Goal: Task Accomplishment & Management: Complete application form

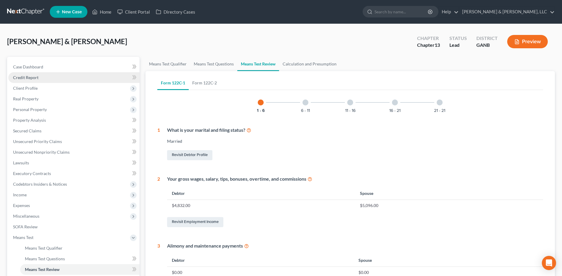
click at [75, 72] on link "Credit Report" at bounding box center [73, 77] width 131 height 11
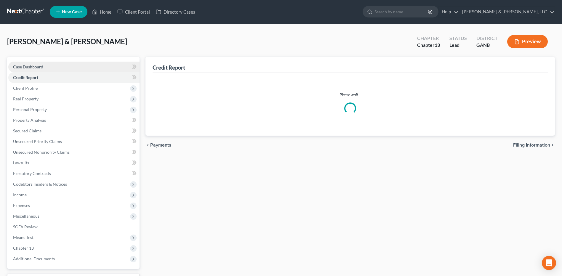
click at [77, 66] on link "Case Dashboard" at bounding box center [73, 67] width 131 height 11
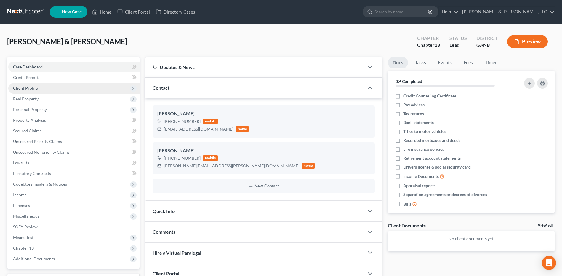
click at [57, 88] on span "Client Profile" at bounding box center [73, 88] width 131 height 11
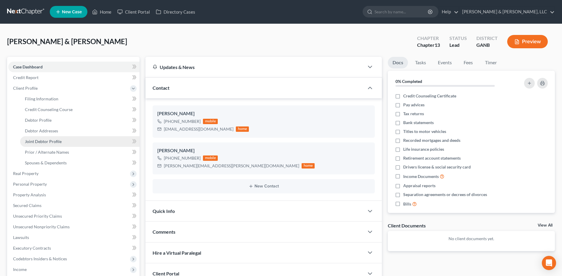
click at [49, 137] on link "Joint Debtor Profile" at bounding box center [79, 141] width 119 height 11
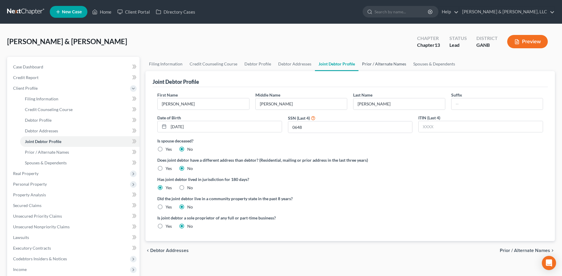
click at [384, 62] on link "Prior / Alternate Names" at bounding box center [383, 64] width 51 height 14
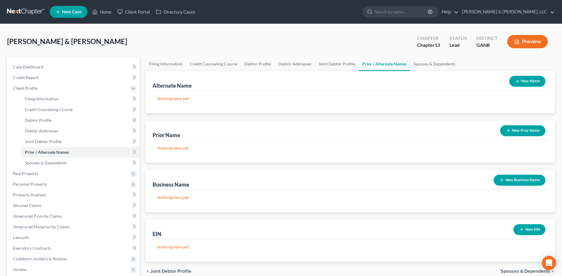
click at [508, 132] on icon "button" at bounding box center [508, 130] width 5 height 5
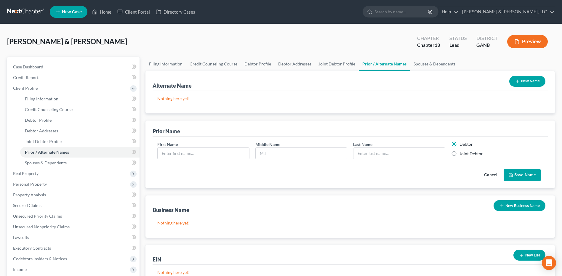
click at [459, 156] on label "Joint Debtor" at bounding box center [470, 154] width 23 height 6
click at [462, 155] on input "Joint Debtor" at bounding box center [464, 153] width 4 height 4
radio input "true"
radio input "false"
click at [226, 156] on input "text" at bounding box center [203, 153] width 91 height 11
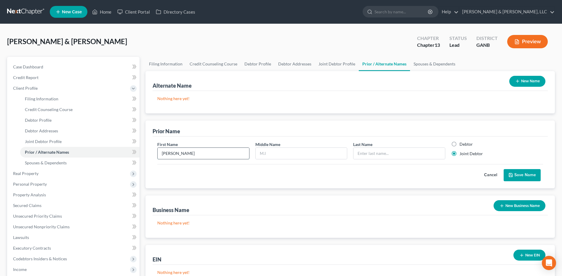
type input "[PERSON_NAME]"
type input "Harford"
click at [531, 174] on button "Save Name" at bounding box center [521, 175] width 37 height 12
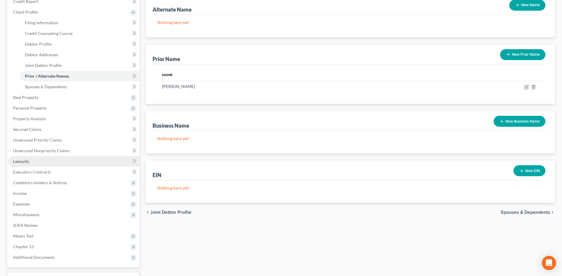
scroll to position [118, 0]
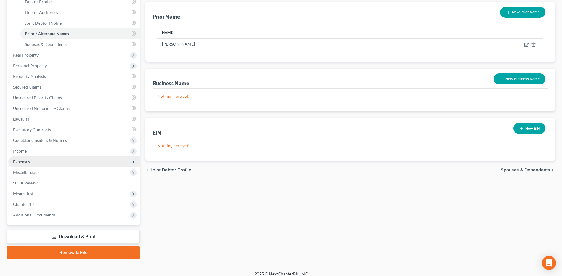
click at [41, 161] on span "Expenses" at bounding box center [73, 161] width 131 height 11
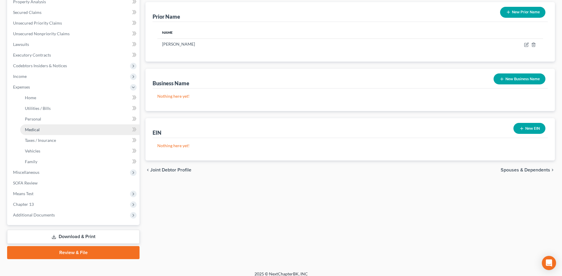
click at [41, 129] on link "Medical" at bounding box center [79, 129] width 119 height 11
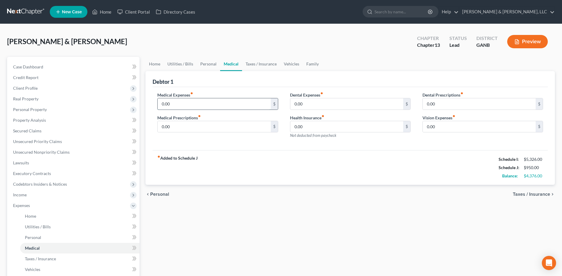
click at [198, 107] on input "0.00" at bounding box center [214, 103] width 113 height 11
type input "400"
click at [317, 228] on div "Home Utilities / Bills Personal Medical Taxes / Insurance Vehicles Family Debto…" at bounding box center [349, 217] width 415 height 321
click at [156, 67] on link "Home" at bounding box center [154, 64] width 18 height 14
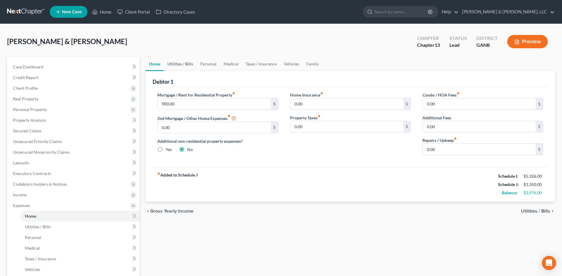
click at [169, 65] on link "Utilities / Bills" at bounding box center [180, 64] width 33 height 14
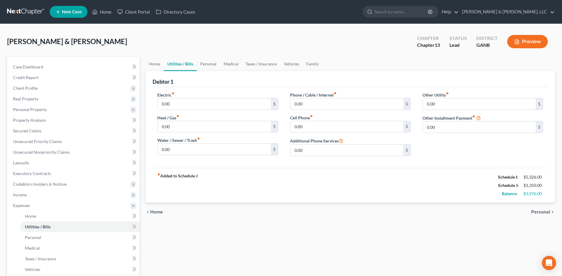
click at [283, 257] on div "Home Utilities / Bills Personal Medical Taxes / Insurance Vehicles Family Debto…" at bounding box center [349, 217] width 415 height 321
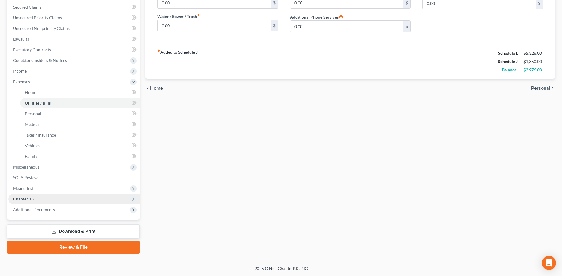
scroll to position [124, 0]
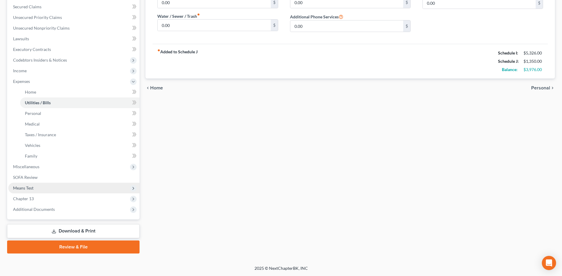
click at [52, 187] on span "Means Test" at bounding box center [73, 188] width 131 height 11
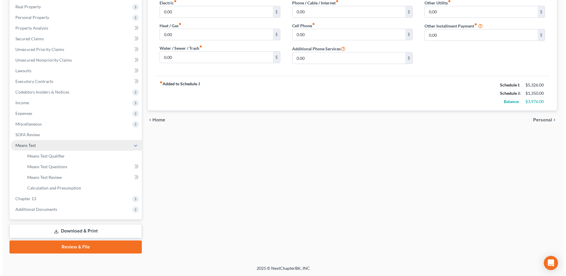
scroll to position [92, 0]
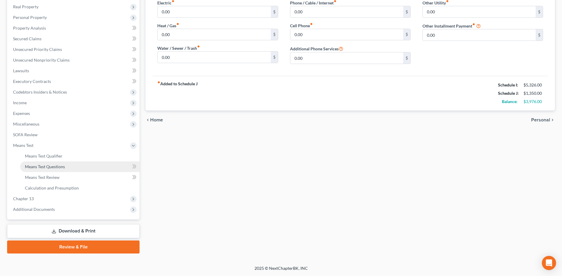
click at [52, 167] on span "Means Test Questions" at bounding box center [45, 166] width 40 height 5
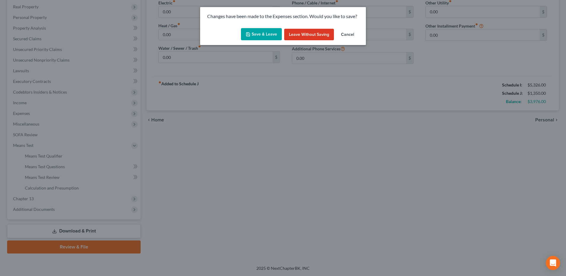
click at [262, 37] on button "Save & Leave" at bounding box center [261, 34] width 41 height 12
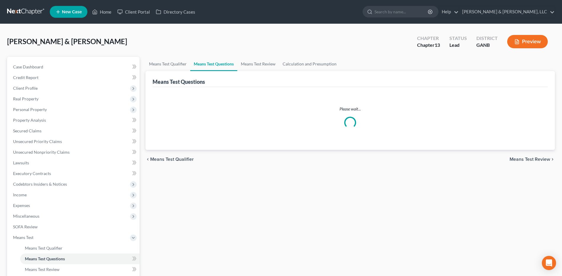
select select "2"
select select "1"
select select "60"
select select "3"
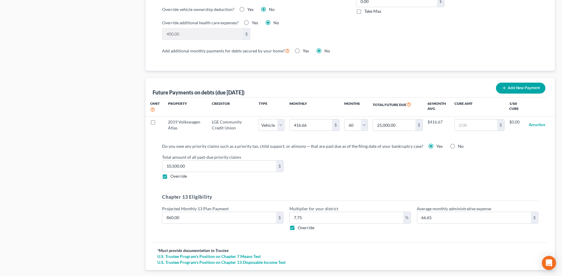
scroll to position [547, 0]
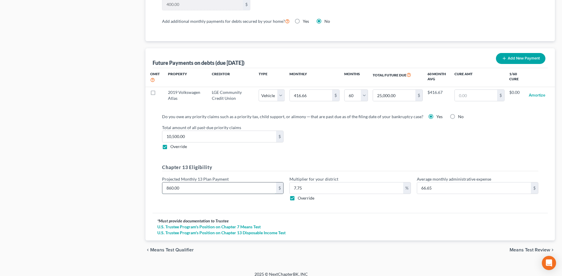
click at [227, 182] on input "860.00" at bounding box center [219, 187] width 114 height 11
type input "7"
type input "0.54"
type input "77"
type input "5.96"
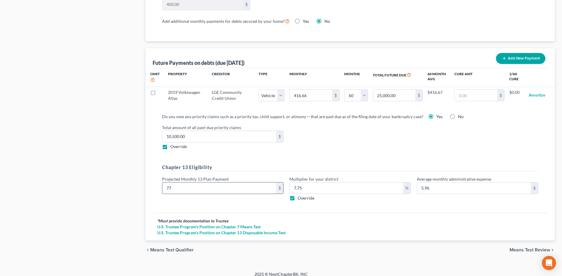
type input "775"
type input "60.06"
type input "775"
click at [348, 144] on div "Do you owe any priority claims such as a priority tax, child support, or alimon…" at bounding box center [350, 159] width 386 height 92
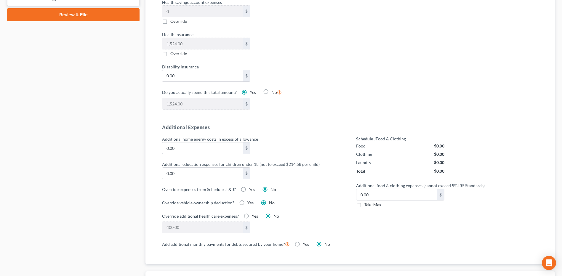
scroll to position [326, 0]
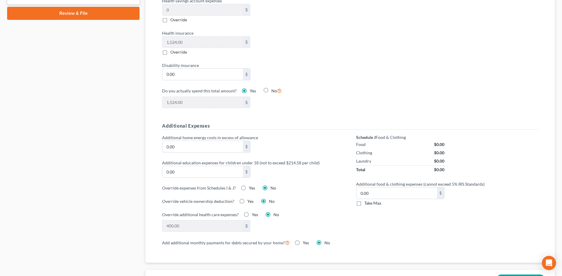
click at [252, 212] on label "Yes" at bounding box center [255, 215] width 6 height 6
click at [254, 212] on input "Yes" at bounding box center [256, 214] width 4 height 4
radio input "true"
click at [273, 212] on label "No" at bounding box center [276, 215] width 6 height 6
click at [276, 212] on input "No" at bounding box center [278, 214] width 4 height 4
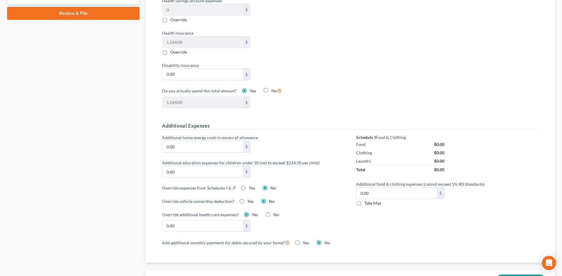
radio input "true"
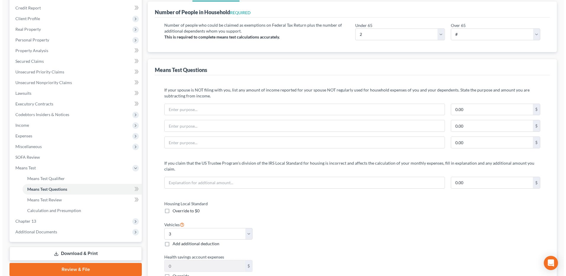
scroll to position [0, 0]
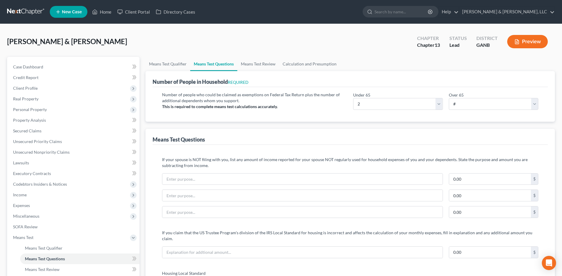
click at [518, 35] on button "Preview" at bounding box center [527, 41] width 41 height 13
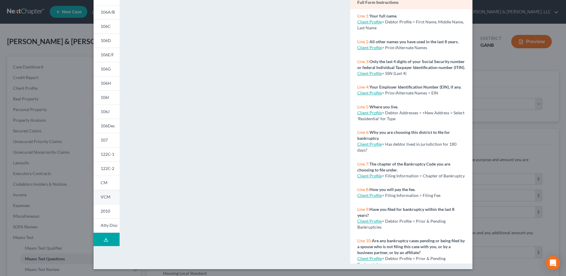
scroll to position [58, 0]
click at [108, 170] on span "122C-2" at bounding box center [108, 168] width 14 height 5
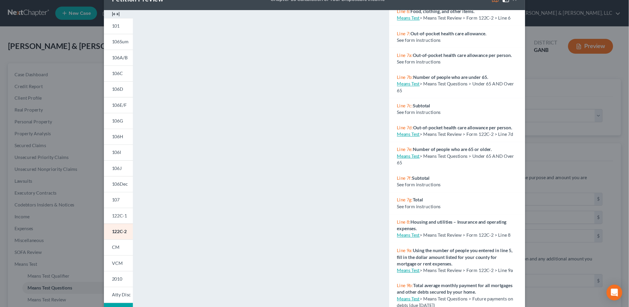
scroll to position [0, 0]
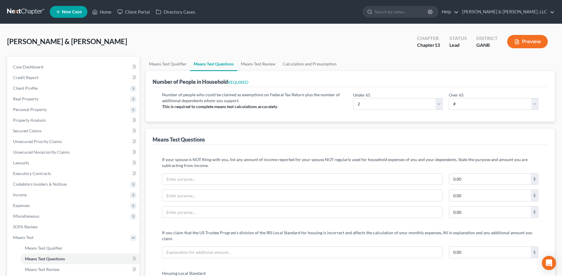
drag, startPoint x: 562, startPoint y: 142, endPoint x: 562, endPoint y: 161, distance: 19.0
click at [517, 43] on icon "button" at bounding box center [516, 41] width 5 height 5
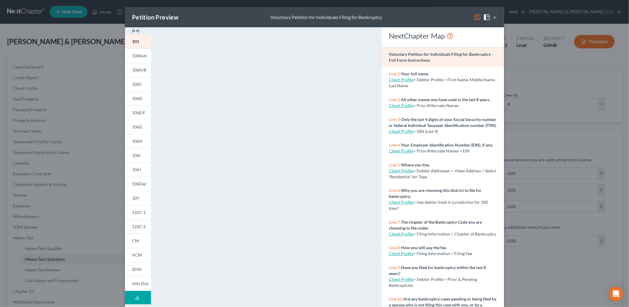
click at [474, 16] on img at bounding box center [477, 17] width 7 height 7
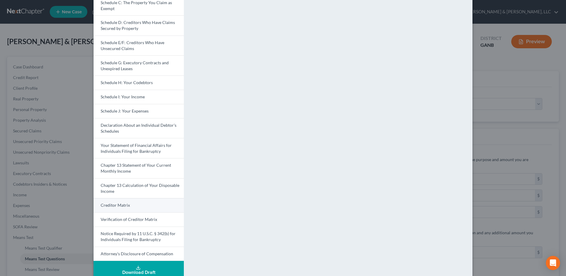
scroll to position [97, 0]
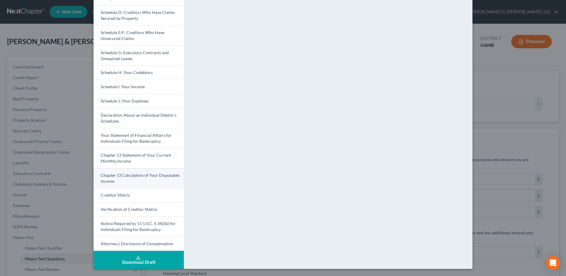
click at [130, 182] on link "Chapter 13 Calculation of Your Disposable Income" at bounding box center [139, 178] width 90 height 20
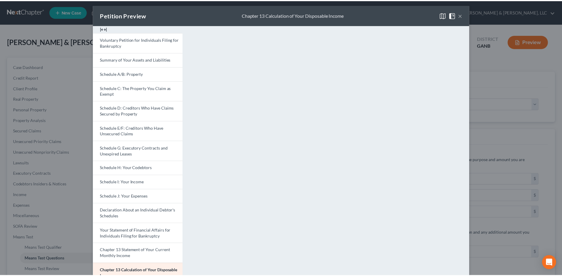
scroll to position [0, 0]
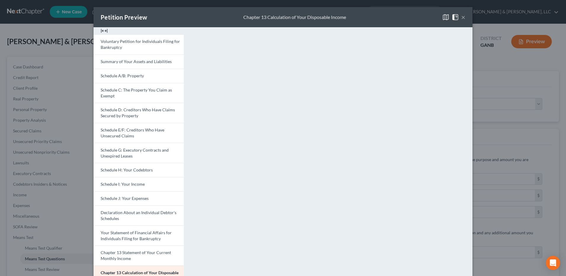
click at [461, 16] on button "×" at bounding box center [463, 17] width 4 height 7
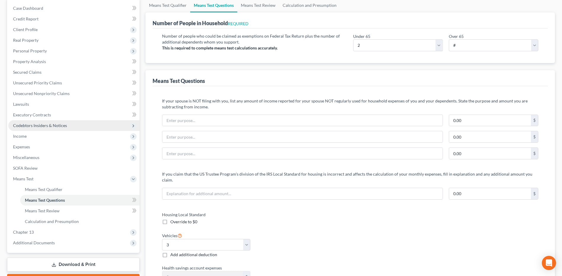
scroll to position [44, 0]
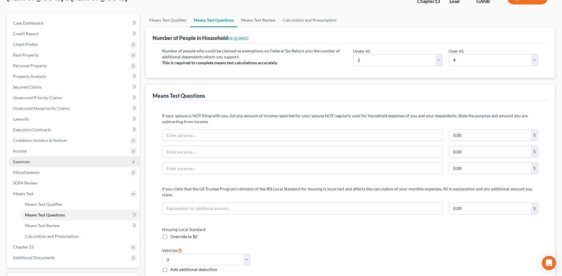
click at [33, 164] on span "Expenses" at bounding box center [73, 161] width 131 height 11
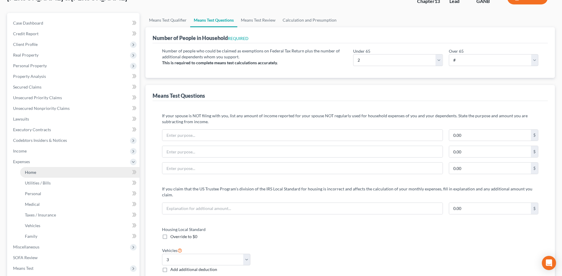
click at [39, 171] on link "Home" at bounding box center [79, 172] width 119 height 11
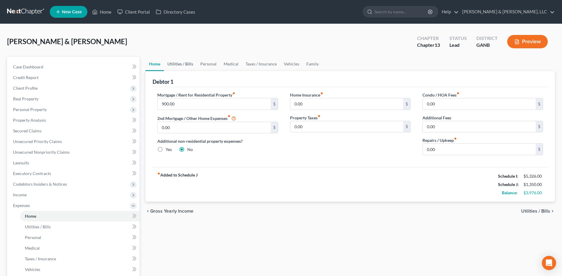
click at [185, 65] on link "Utilities / Bills" at bounding box center [180, 64] width 33 height 14
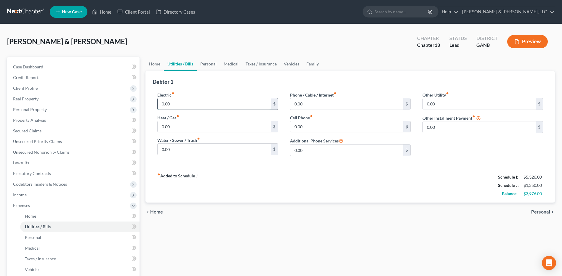
click at [178, 99] on input "0.00" at bounding box center [214, 103] width 113 height 11
type input "325"
click at [205, 150] on input "0.00" at bounding box center [214, 149] width 113 height 11
type input "30"
click at [308, 105] on input "0.00" at bounding box center [346, 103] width 113 height 11
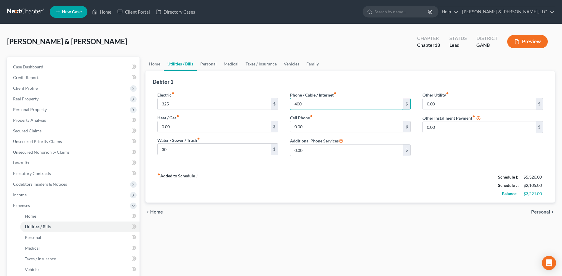
type input "400"
click at [348, 241] on div "Home Utilities / Bills Personal Medical Taxes / Insurance Vehicles Family Debto…" at bounding box center [349, 217] width 415 height 321
click at [203, 152] on input "30" at bounding box center [214, 149] width 113 height 11
type input "51"
click at [279, 208] on div "chevron_left Home Personal chevron_right" at bounding box center [349, 212] width 409 height 19
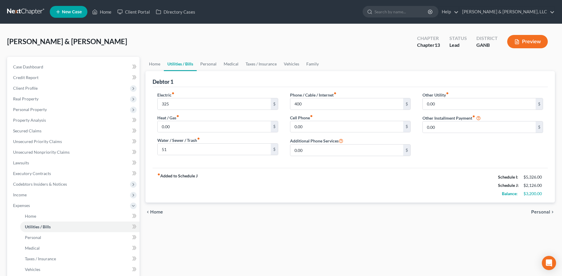
click at [539, 212] on span "Personal" at bounding box center [540, 212] width 19 height 5
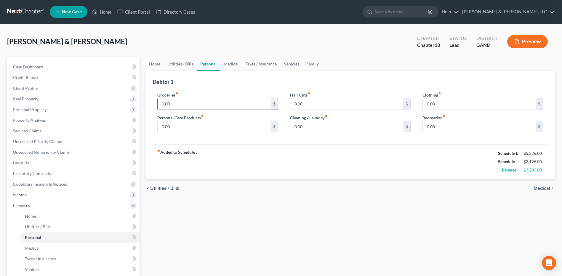
click at [190, 100] on input "0.00" at bounding box center [214, 103] width 113 height 11
type input "750"
click at [325, 196] on div "chevron_left Utilities / Bills Medical chevron_right" at bounding box center [349, 188] width 409 height 19
click at [458, 105] on input "0.00" at bounding box center [479, 103] width 113 height 11
type input "100"
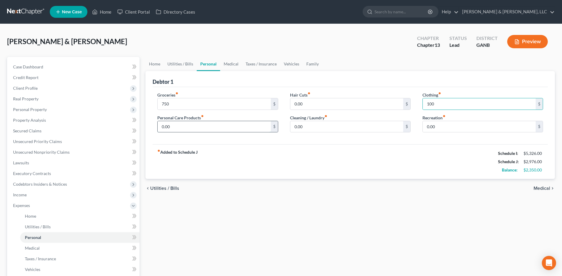
click at [202, 128] on input "0.00" at bounding box center [214, 126] width 113 height 11
type input "100"
click at [364, 208] on div "Home Utilities / Bills Personal Medical Taxes / Insurance Vehicles Family Debto…" at bounding box center [349, 217] width 415 height 321
click at [238, 65] on link "Medical" at bounding box center [231, 64] width 22 height 14
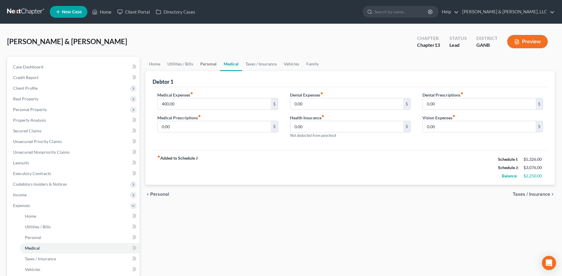
click at [207, 62] on link "Personal" at bounding box center [208, 64] width 23 height 14
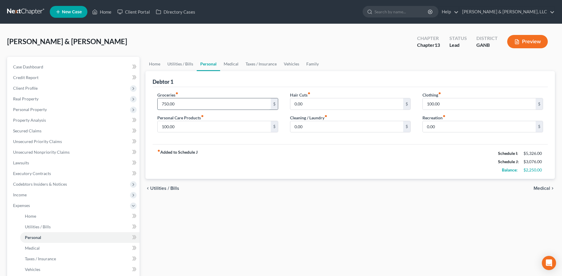
click at [195, 98] on input "750.00" at bounding box center [214, 103] width 113 height 11
type input "800"
click at [450, 104] on input "100.00" at bounding box center [479, 103] width 113 height 11
type input "125"
click at [202, 125] on input "100.00" at bounding box center [214, 126] width 113 height 11
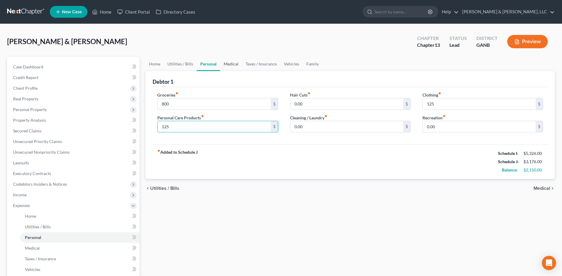
type input "125"
click at [235, 64] on link "Medical" at bounding box center [231, 64] width 22 height 14
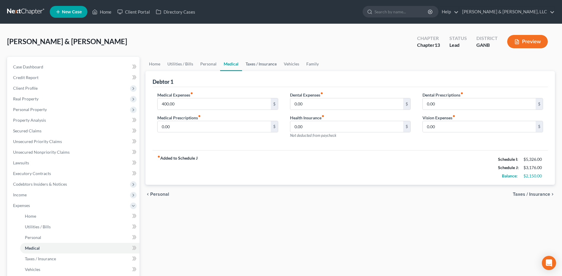
click at [257, 68] on link "Taxes / Insurance" at bounding box center [261, 64] width 38 height 14
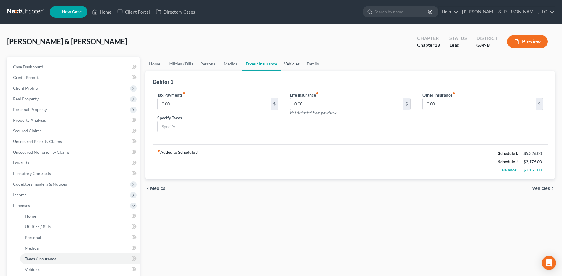
click at [292, 65] on link "Vehicles" at bounding box center [291, 64] width 23 height 14
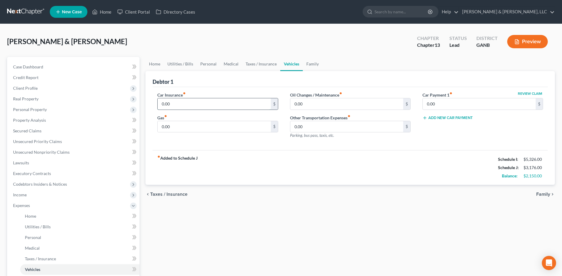
click at [186, 105] on input "0.00" at bounding box center [214, 103] width 113 height 11
type input "350"
drag, startPoint x: 272, startPoint y: 188, endPoint x: 260, endPoint y: 176, distance: 17.8
click at [272, 188] on div "chevron_left Taxes / Insurance Family chevron_right" at bounding box center [349, 194] width 409 height 19
click at [195, 125] on input "0.00" at bounding box center [214, 126] width 113 height 11
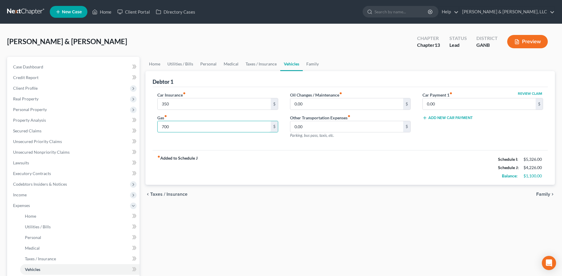
type input "700"
click at [302, 190] on div "chevron_left Taxes / Insurance Family chevron_right" at bounding box center [349, 194] width 409 height 19
click at [158, 64] on link "Home" at bounding box center [154, 64] width 18 height 14
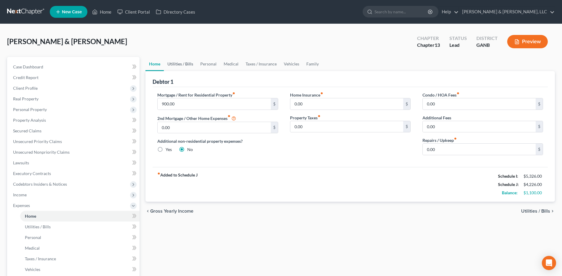
click at [182, 65] on link "Utilities / Bills" at bounding box center [180, 64] width 33 height 14
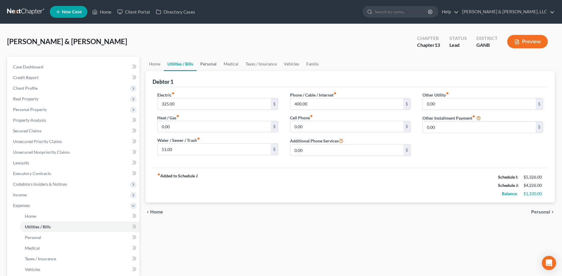
click at [209, 65] on link "Personal" at bounding box center [208, 64] width 23 height 14
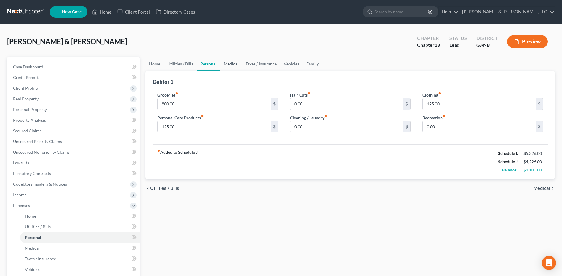
click at [231, 64] on link "Medical" at bounding box center [231, 64] width 22 height 14
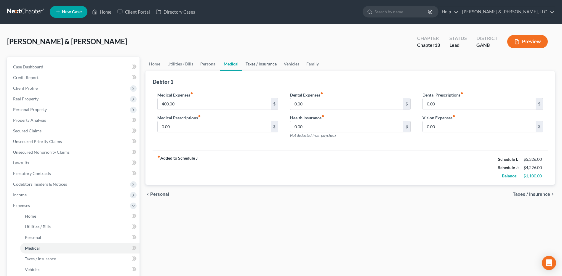
click at [254, 65] on link "Taxes / Insurance" at bounding box center [261, 64] width 38 height 14
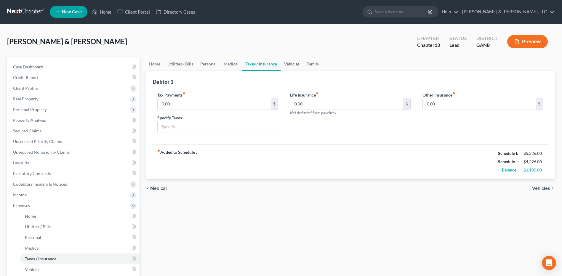
click at [293, 63] on link "Vehicles" at bounding box center [291, 64] width 23 height 14
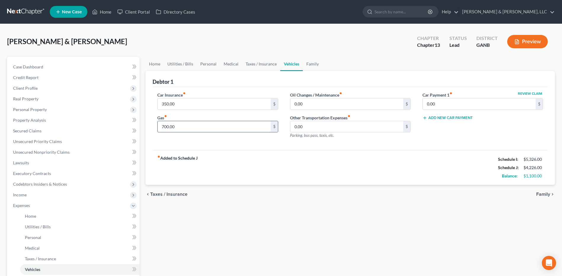
click at [199, 127] on input "700.00" at bounding box center [214, 126] width 113 height 11
type input "800"
click at [271, 178] on div "fiber_manual_record Added to Schedule J Schedule I: $5,326.00 Schedule J: $4,32…" at bounding box center [350, 167] width 395 height 35
click at [314, 68] on link "Family" at bounding box center [313, 64] width 20 height 14
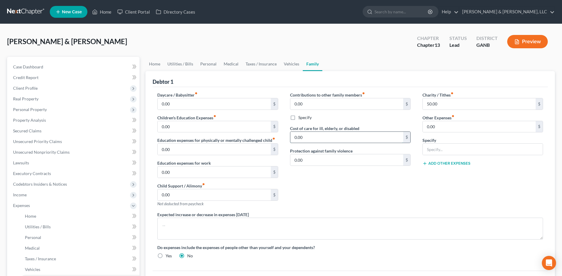
click at [322, 137] on input "0.00" at bounding box center [346, 137] width 113 height 11
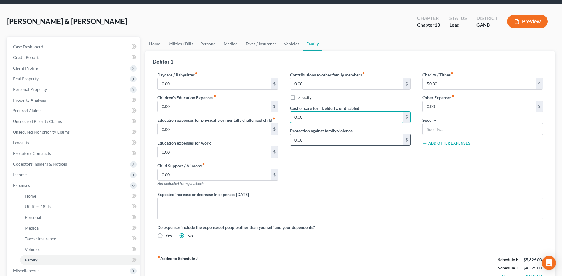
scroll to position [6, 0]
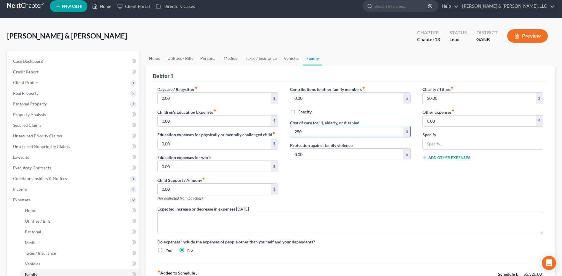
click at [386, 182] on div "Contributions to other family members fiber_manual_record 0.00 $ Specify Cost o…" at bounding box center [350, 146] width 132 height 120
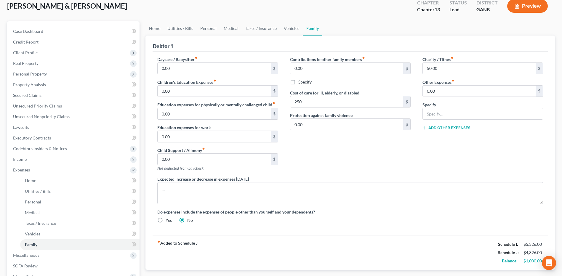
scroll to position [35, 0]
click at [361, 155] on div "Contributions to other family members fiber_manual_record 0.00 $ Specify Cost o…" at bounding box center [350, 117] width 132 height 120
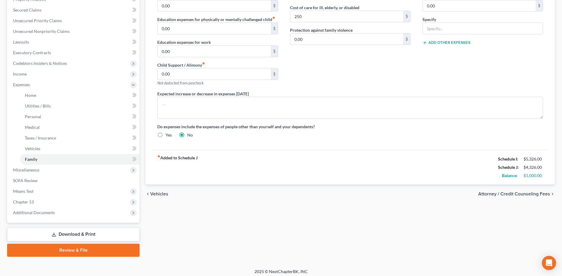
scroll to position [124, 0]
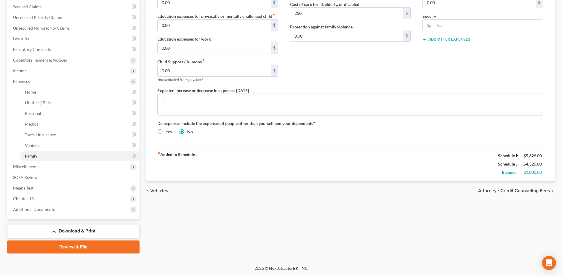
click at [498, 193] on span "Attorney / Credit Counseling Fees" at bounding box center [514, 190] width 72 height 5
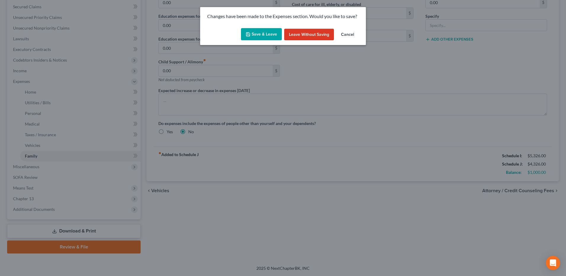
click at [272, 42] on div "Save & Leave Leave without Saving Cancel" at bounding box center [283, 36] width 166 height 20
click at [274, 37] on button "Save & Leave" at bounding box center [261, 34] width 41 height 12
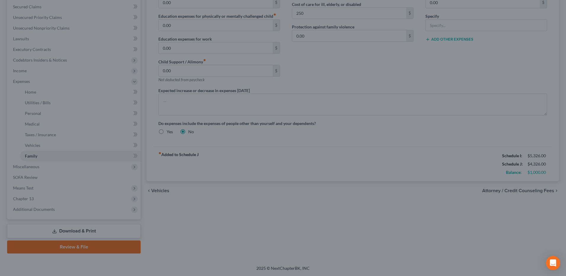
type input "250.00"
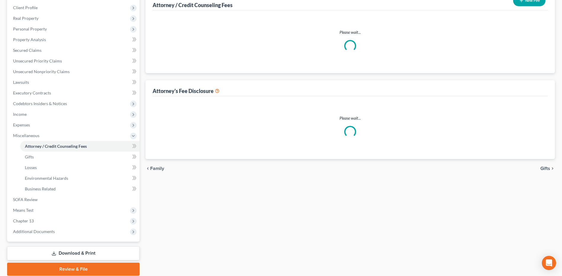
select select "3"
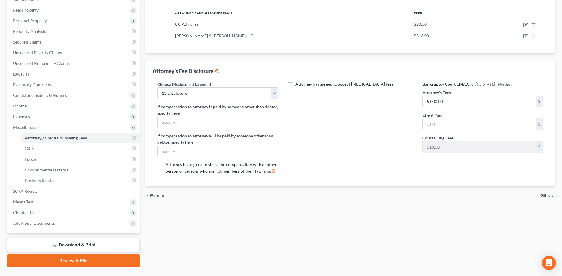
click at [161, 198] on span "Family" at bounding box center [157, 195] width 14 height 5
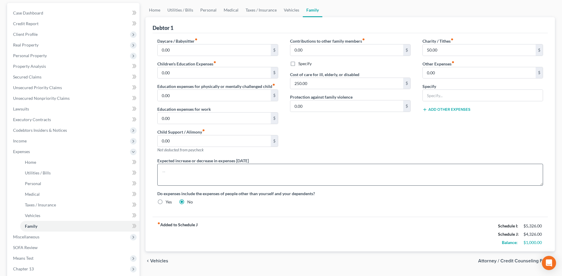
scroll to position [35, 0]
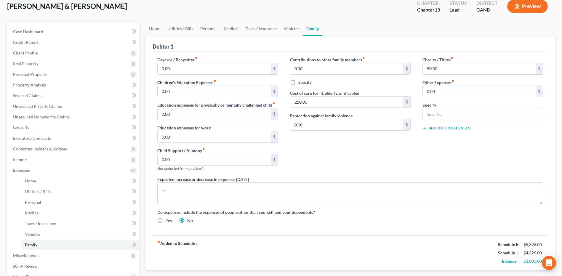
click at [522, 10] on button "Preview" at bounding box center [527, 6] width 41 height 13
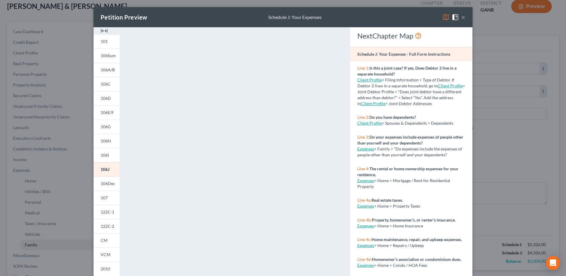
click at [461, 16] on button "×" at bounding box center [463, 17] width 4 height 7
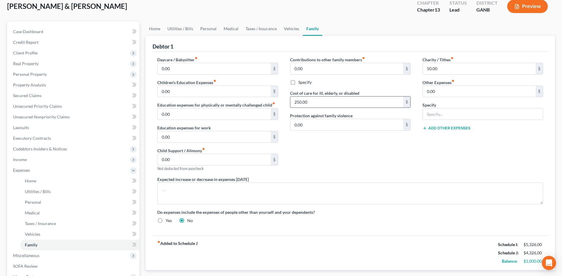
click at [323, 100] on input "250.00" at bounding box center [346, 102] width 113 height 11
type input "0"
click at [362, 139] on div "Contributions to other family members fiber_manual_record 0.00 $ Specify Cost o…" at bounding box center [350, 117] width 132 height 120
click at [325, 72] on input "0.00" at bounding box center [346, 68] width 113 height 11
type input "250"
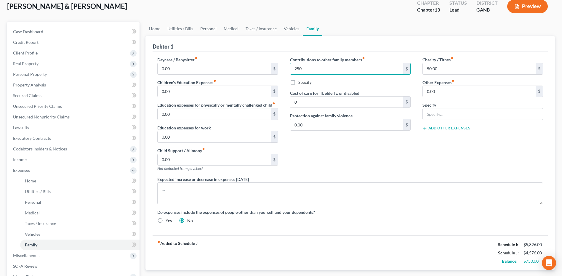
click at [298, 81] on label "Specify" at bounding box center [304, 82] width 13 height 6
click at [301, 81] on input "Specify" at bounding box center [303, 81] width 4 height 4
checkbox input "true"
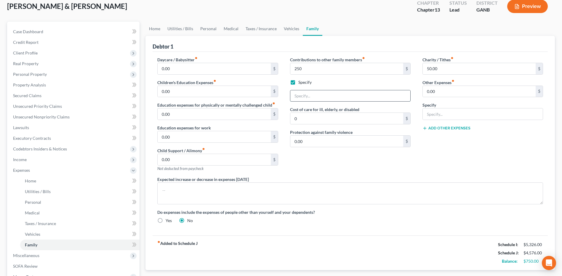
click at [307, 96] on input "text" at bounding box center [350, 95] width 120 height 11
type input "Expenses and support for ailing parents"
click at [462, 166] on div "Charity / Tithes fiber_manual_record 50.00 $ Other Expenses fiber_manual_record…" at bounding box center [482, 117] width 132 height 120
click at [305, 122] on input "0" at bounding box center [346, 118] width 113 height 11
type input "250"
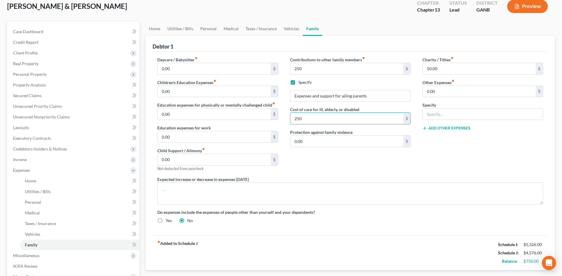
click at [430, 164] on div "Charity / Tithes fiber_manual_record 50.00 $ Other Expenses fiber_manual_record…" at bounding box center [482, 117] width 132 height 120
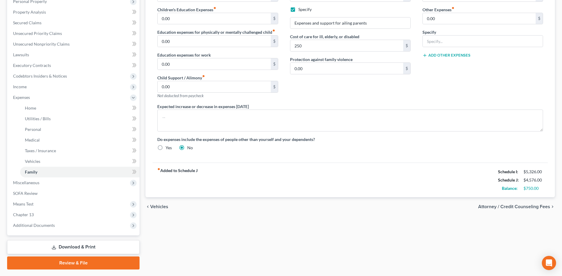
scroll to position [65, 0]
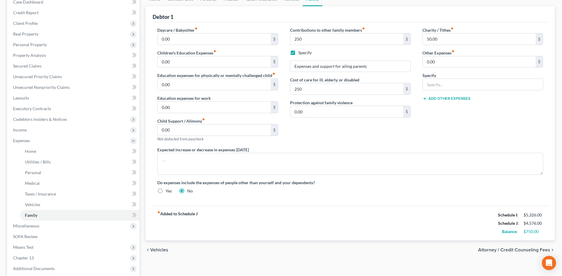
click at [497, 249] on span "Attorney / Credit Counseling Fees" at bounding box center [514, 250] width 72 height 5
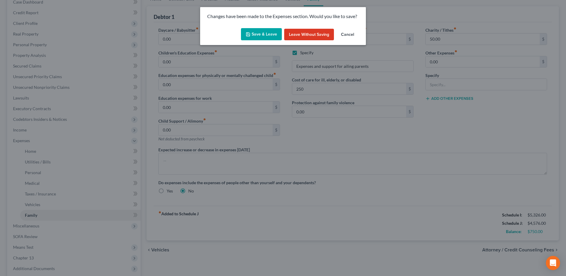
click at [259, 38] on button "Save & Leave" at bounding box center [261, 34] width 41 height 12
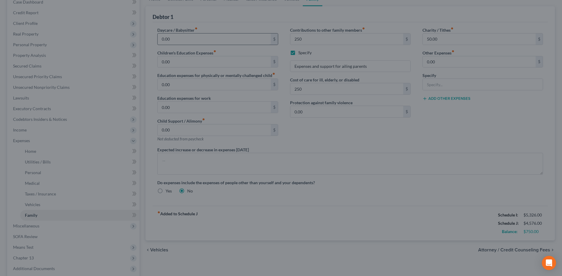
type input "250.00"
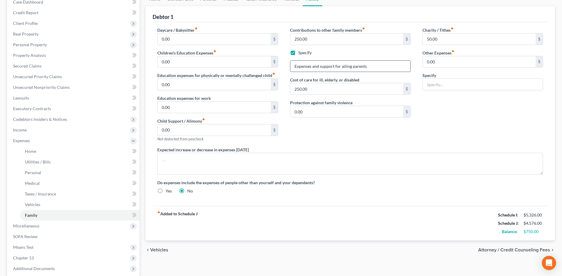
select select "3"
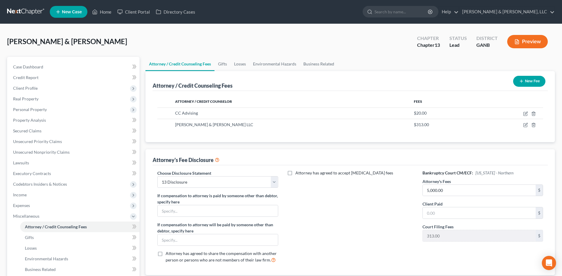
click at [516, 42] on icon "button" at bounding box center [516, 41] width 5 height 5
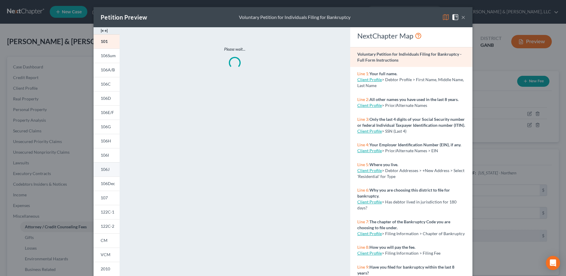
click at [106, 171] on span "106J" at bounding box center [105, 169] width 9 height 5
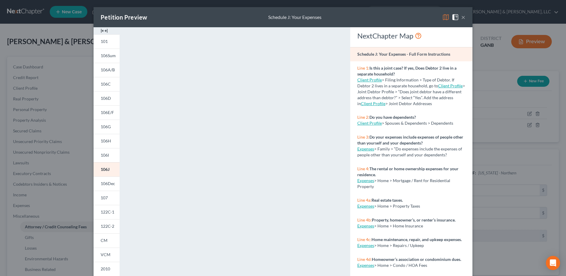
click at [462, 19] on button "×" at bounding box center [463, 17] width 4 height 7
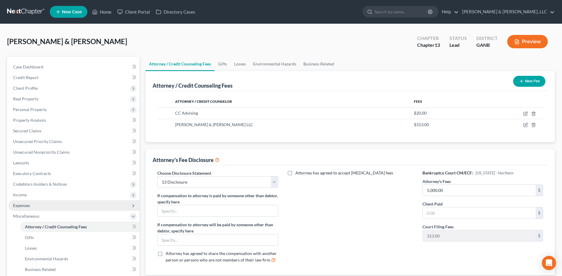
click at [58, 205] on span "Expenses" at bounding box center [73, 205] width 131 height 11
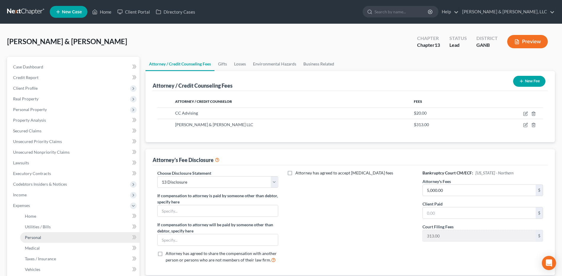
click at [53, 238] on link "Personal" at bounding box center [79, 237] width 119 height 11
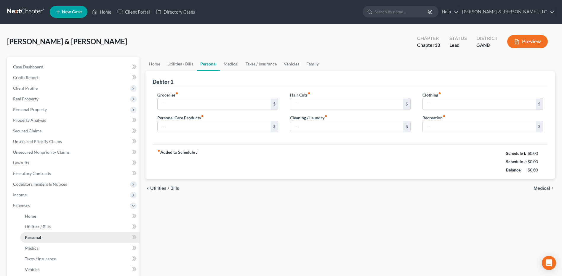
type input "800.00"
type input "125.00"
type input "0.00"
type input "125.00"
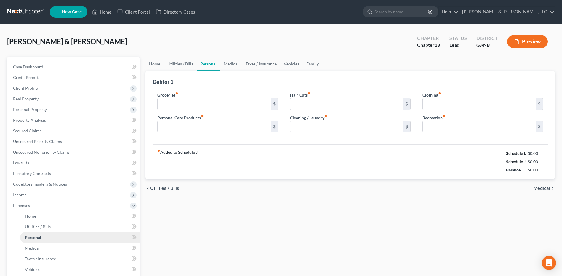
type input "0.00"
click at [199, 129] on input "125.00" at bounding box center [214, 126] width 113 height 11
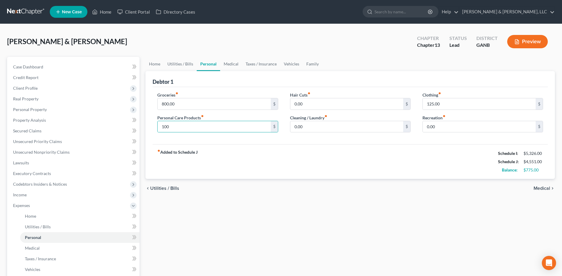
click at [325, 220] on div "Home Utilities / Bills Personal Medical Taxes / Insurance Vehicles Family Debto…" at bounding box center [349, 217] width 415 height 321
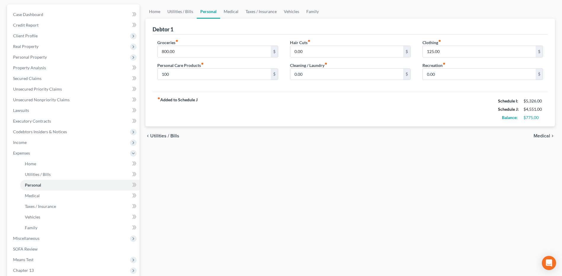
scroll to position [35, 0]
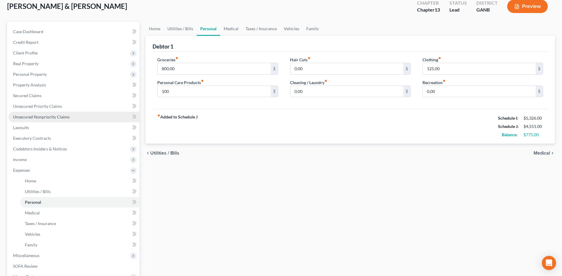
click at [49, 114] on link "Unsecured Nonpriority Claims" at bounding box center [73, 117] width 131 height 11
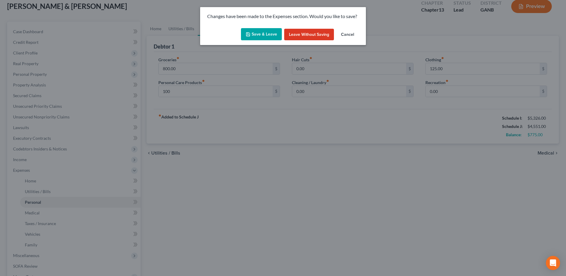
click at [272, 30] on button "Save & Leave" at bounding box center [261, 34] width 41 height 12
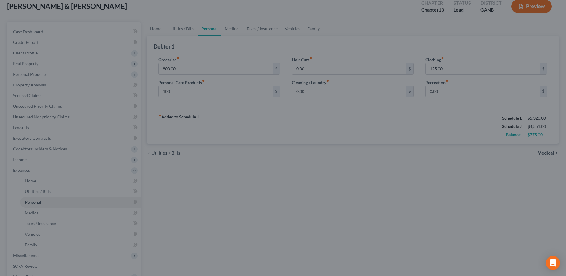
type input "100.00"
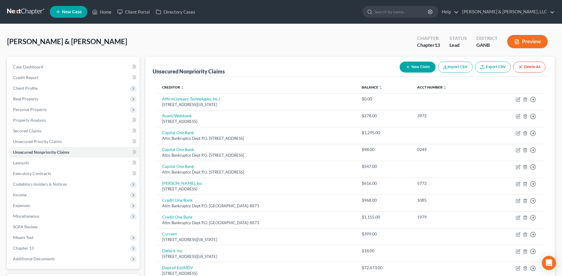
click at [410, 69] on button "New Claim" at bounding box center [418, 67] width 36 height 11
select select "2"
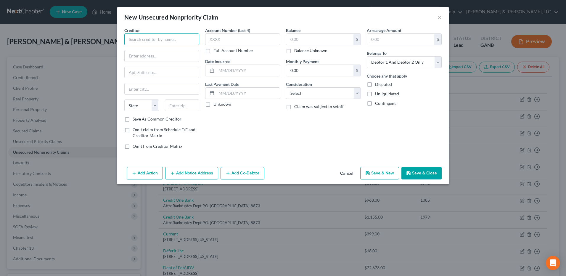
click at [179, 42] on input "text" at bounding box center [161, 39] width 75 height 12
click at [164, 56] on div "[STREET_ADDRESS]" at bounding box center [160, 55] width 62 height 5
type input "Afterpay US Services, LLC"
type input "1955 [GEOGRAPHIC_DATA]"
type input "Suite 204"
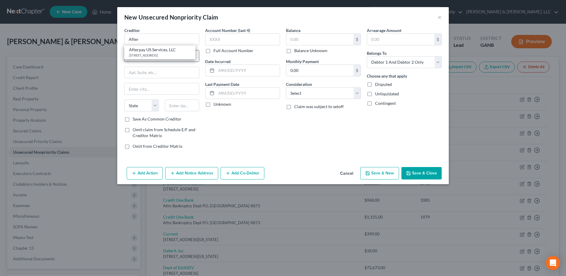
type input "[GEOGRAPHIC_DATA]"
select select "4"
type input "94612"
drag, startPoint x: 172, startPoint y: 57, endPoint x: 116, endPoint y: 54, distance: 56.6
click at [71, 54] on div "New Unsecured Nonpriority Claim × Creditor * Afterpay US Services, LLC 1955 [GE…" at bounding box center [283, 138] width 566 height 276
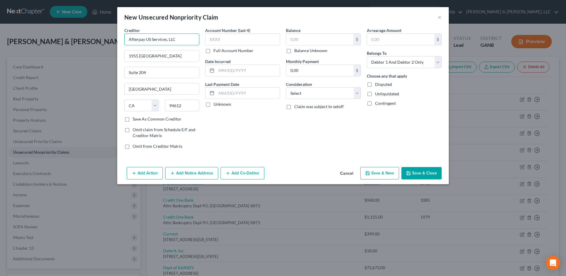
drag, startPoint x: 184, startPoint y: 40, endPoint x: 79, endPoint y: 52, distance: 105.6
click at [79, 52] on div "New Unsecured Nonpriority Claim × Creditor * Afterpay US Services, LLC 1955 [GE…" at bounding box center [283, 138] width 566 height 276
drag, startPoint x: 167, startPoint y: 55, endPoint x: 77, endPoint y: 57, distance: 90.0
click at [78, 57] on div "New Unsecured Nonpriority Claim × Creditor * Afterpay US Services, LLC 1955 [GE…" at bounding box center [283, 138] width 566 height 276
click at [306, 36] on input "text" at bounding box center [319, 39] width 67 height 11
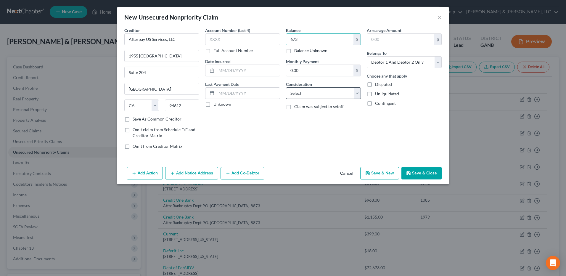
type input "673"
click at [338, 88] on select "Select Cable / Satellite Services Collection Agency Credit Card Debt Debt Couns…" at bounding box center [323, 93] width 75 height 12
select select "10"
click at [286, 87] on select "Select Cable / Satellite Services Collection Agency Credit Card Debt Debt Couns…" at bounding box center [323, 93] width 75 height 12
click at [420, 172] on button "Save & Close" at bounding box center [422, 173] width 40 height 12
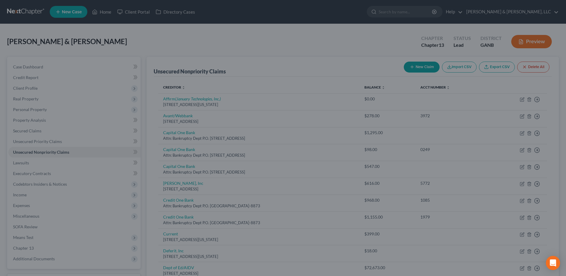
type input "673.00"
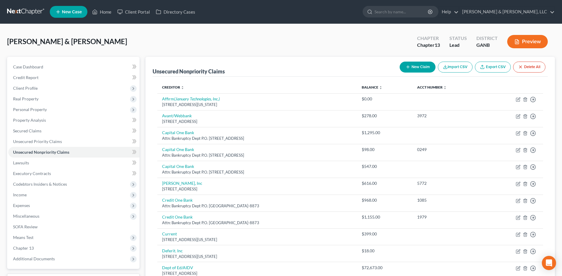
click at [416, 66] on button "New Claim" at bounding box center [418, 67] width 36 height 11
select select "2"
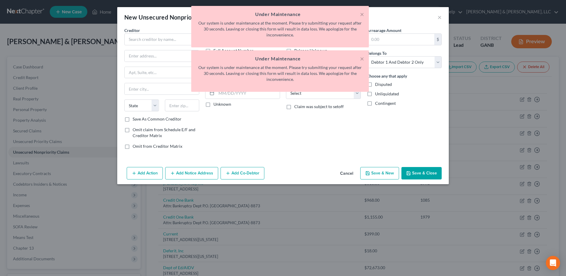
click at [444, 17] on div "× Under Maintenance Our system is under maintenance at the moment. Please try s…" at bounding box center [280, 50] width 566 height 89
click at [441, 18] on div "× Under Maintenance Our system is under maintenance at the moment. Please try s…" at bounding box center [280, 50] width 566 height 89
click at [351, 174] on button "Cancel" at bounding box center [347, 174] width 23 height 12
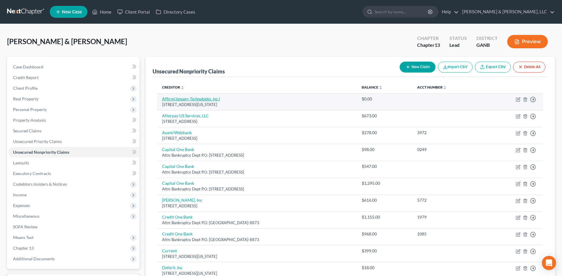
click at [183, 100] on icon "(January Technologies, Inc.)" at bounding box center [197, 98] width 46 height 5
select select "4"
select select "14"
select select "2"
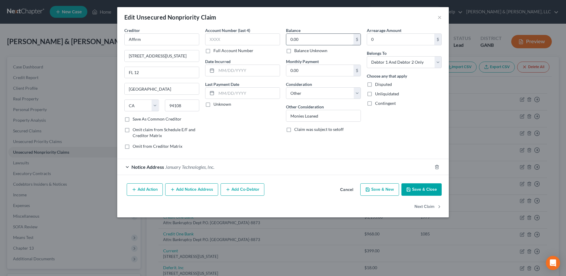
click at [315, 42] on input "0.00" at bounding box center [319, 39] width 67 height 11
type input "191"
click at [427, 188] on button "Save & Close" at bounding box center [422, 189] width 40 height 12
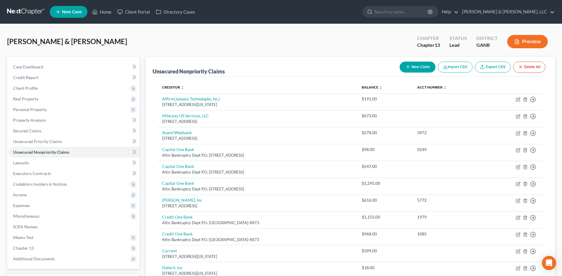
click at [417, 66] on button "New Claim" at bounding box center [418, 67] width 36 height 11
select select "2"
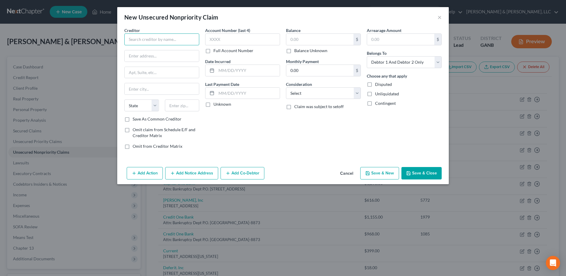
click at [169, 38] on input "text" at bounding box center [161, 39] width 75 height 12
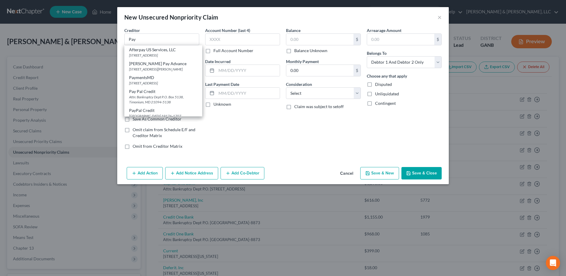
click at [161, 94] on div "Pay Pal Credit" at bounding box center [163, 92] width 68 height 6
type input "Pay Pal Credit"
type input "Attn: Bankruptcy Dept"
type input "P.O. Box 5138"
type input "Timonium"
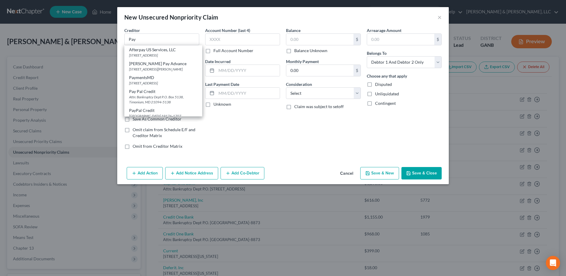
select select "21"
type input "21094-5138"
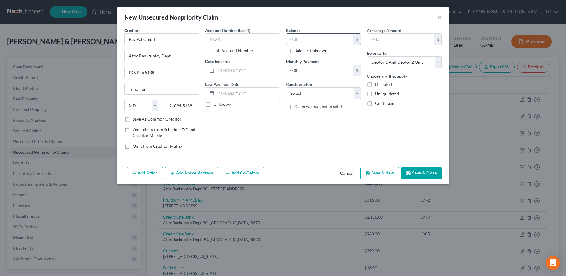
click at [316, 40] on input "text" at bounding box center [319, 39] width 67 height 11
type input "125"
click at [331, 91] on select "Select Cable / Satellite Services Collection Agency Credit Card Debt Debt Couns…" at bounding box center [323, 93] width 75 height 12
select select "10"
click at [286, 87] on select "Select Cable / Satellite Services Collection Agency Credit Card Debt Debt Couns…" at bounding box center [323, 93] width 75 height 12
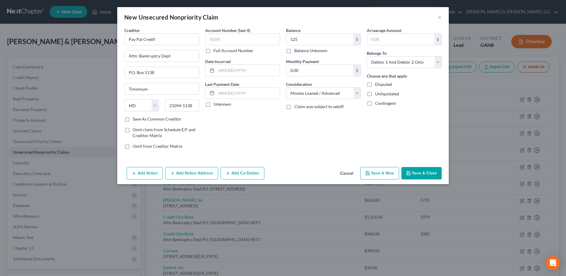
click at [210, 172] on button "Add Notice Address" at bounding box center [191, 173] width 53 height 12
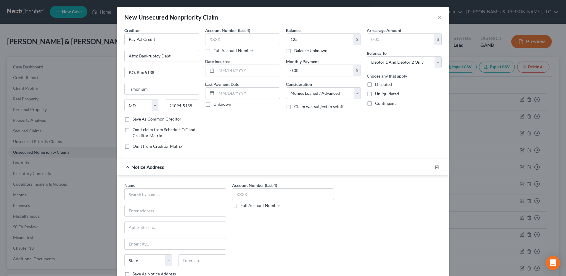
click at [182, 184] on div "Name *" at bounding box center [175, 191] width 102 height 18
click at [179, 188] on input "text" at bounding box center [175, 194] width 102 height 12
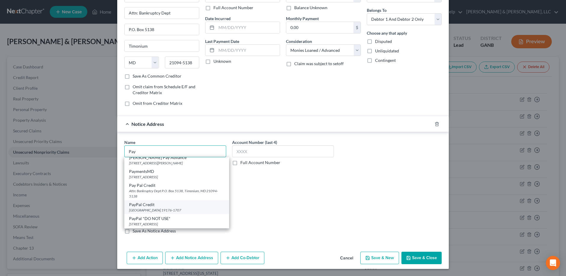
scroll to position [32, 0]
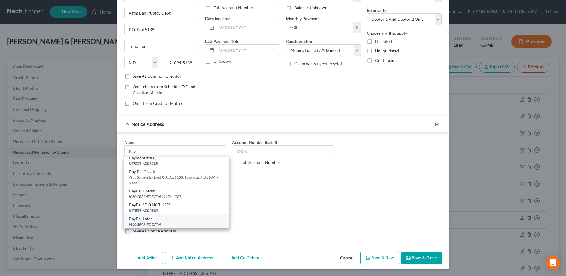
click at [186, 222] on div "PO Box 45950, Omaha, NE 68145" at bounding box center [176, 224] width 95 height 5
type input "PayPal Later"
type input "PO Box 45950"
type input "Omaha"
select select "30"
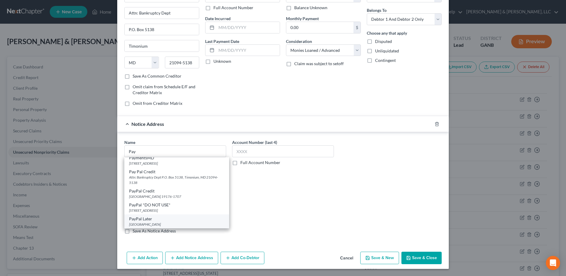
type input "68145"
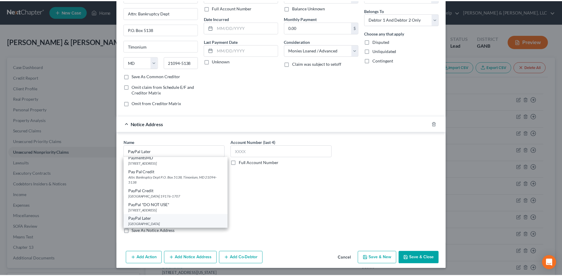
scroll to position [0, 0]
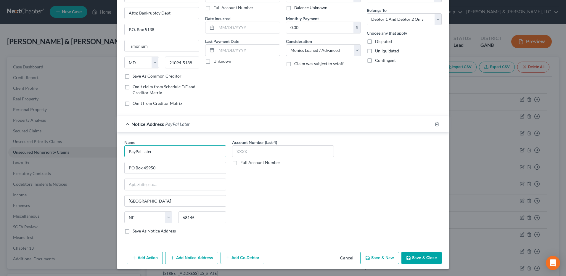
click at [139, 152] on input "PayPal Later" at bounding box center [175, 151] width 102 height 12
type input "PayPal Pay Later"
click at [426, 259] on button "Save & Close" at bounding box center [422, 258] width 40 height 12
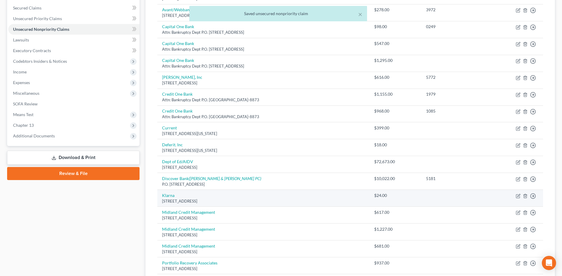
scroll to position [178, 0]
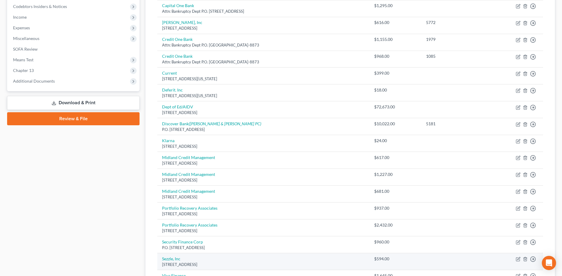
drag, startPoint x: 229, startPoint y: 263, endPoint x: 161, endPoint y: 258, distance: 68.3
click at [161, 258] on td "Sezzle, Inc 251 1st Ave, Minneapolis, MN 55401" at bounding box center [263, 261] width 212 height 17
copy td "Sezzle, Inc 251 1st Ave, Minneapolis, MN 55401"
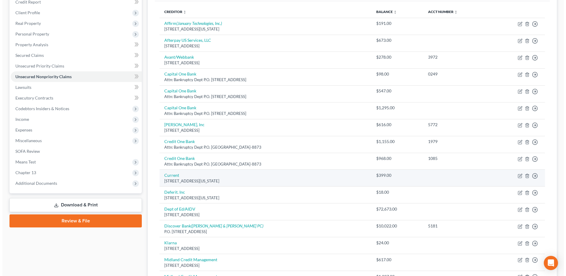
scroll to position [59, 0]
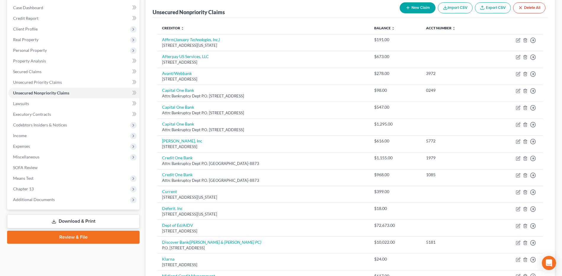
click at [417, 12] on button "New Claim" at bounding box center [418, 7] width 36 height 11
select select "2"
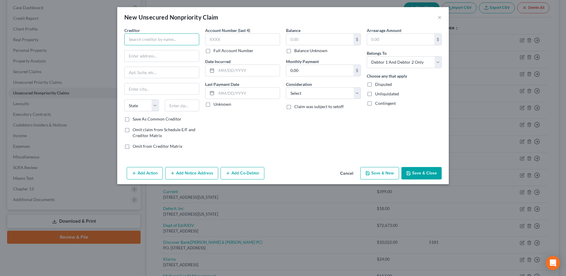
drag, startPoint x: 166, startPoint y: 41, endPoint x: 170, endPoint y: 38, distance: 4.5
click at [166, 40] on input "text" at bounding box center [161, 39] width 75 height 12
drag, startPoint x: 167, startPoint y: 39, endPoint x: 61, endPoint y: 40, distance: 105.7
click at [61, 40] on div "New Unsecured Nonpriority Claim × Creditor * Vanderbilt Medical State AL AK AR …" at bounding box center [283, 138] width 566 height 276
click at [149, 41] on input "Vanderbilt Medical" at bounding box center [161, 39] width 75 height 12
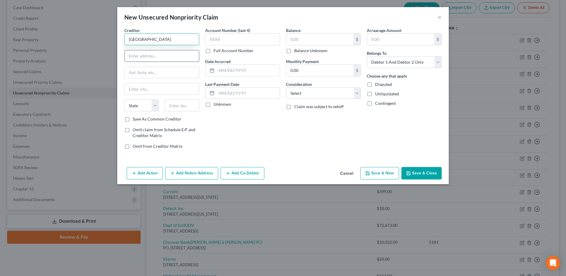
scroll to position [0, 1]
type input "Vanderbilt University Medical Center"
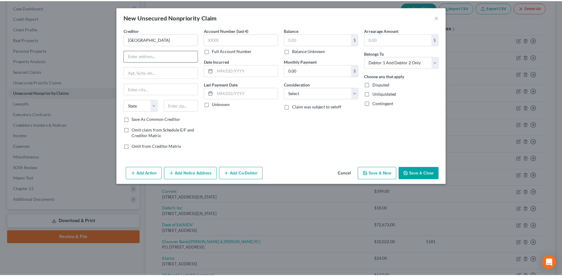
scroll to position [0, 0]
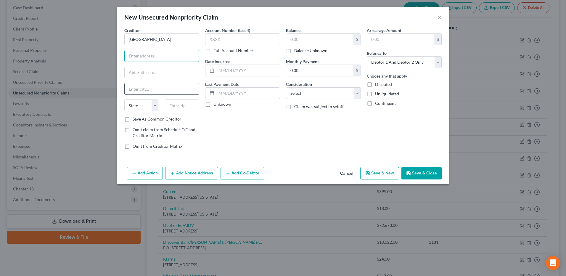
paste input "1211 Medical Center Dr"
type input "1211 Medical Center Dr"
click at [186, 107] on input "text" at bounding box center [182, 106] width 35 height 12
paste input "37232"
type input "37232"
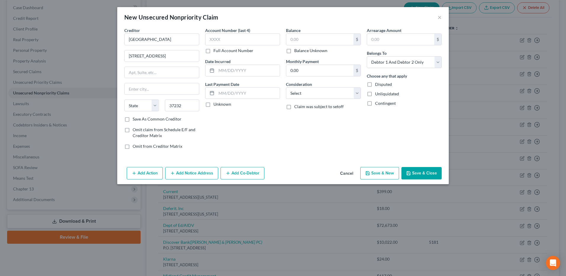
click at [293, 144] on div "Balance $ Balance Unknown Balance Undetermined $ Balance Unknown Monthly Paymen…" at bounding box center [323, 90] width 81 height 127
type input "Nashville"
select select "44"
click at [317, 94] on select "Select Cable / Satellite Services Collection Agency Credit Card Debt Debt Couns…" at bounding box center [323, 93] width 75 height 12
select select "9"
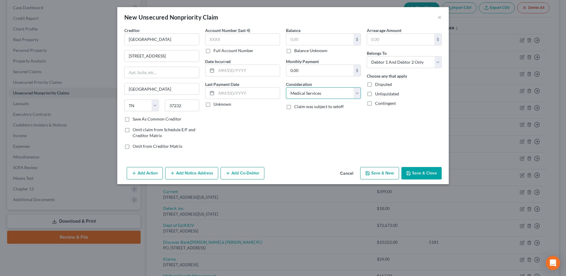
click at [286, 87] on select "Select Cable / Satellite Services Collection Agency Credit Card Debt Debt Couns…" at bounding box center [323, 93] width 75 height 12
click at [309, 38] on input "text" at bounding box center [319, 39] width 67 height 11
click at [423, 175] on button "Save & Close" at bounding box center [422, 173] width 40 height 12
type input "170.00"
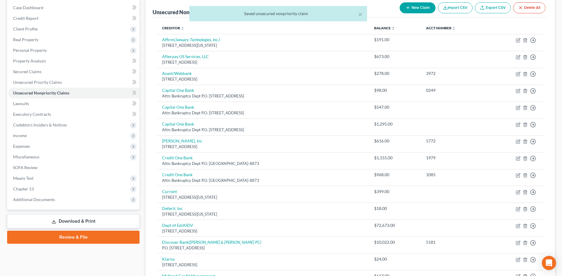
click at [409, 5] on button "New Claim" at bounding box center [418, 7] width 36 height 11
select select "2"
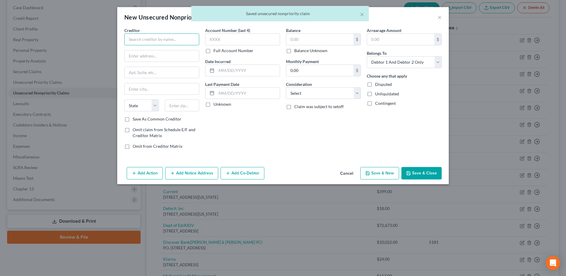
click at [151, 39] on input "text" at bounding box center [161, 39] width 75 height 12
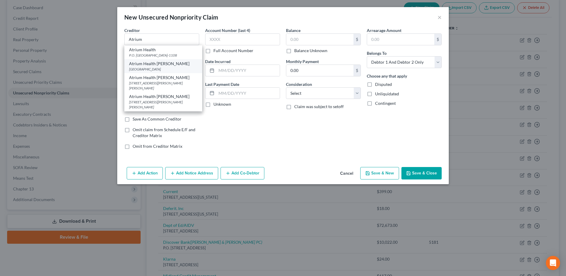
click at [170, 72] on div "PO Box 1882, Rome, GA 30162" at bounding box center [163, 69] width 68 height 5
type input "Atrium Health Floyd"
type input "PO Box 1882"
type input "Rome"
select select "10"
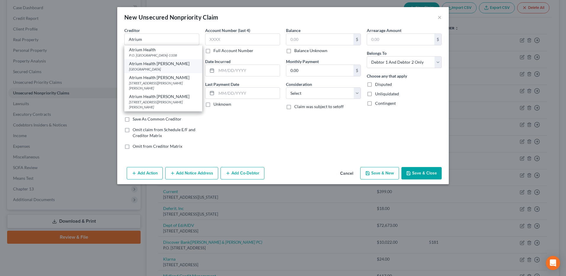
type input "30162"
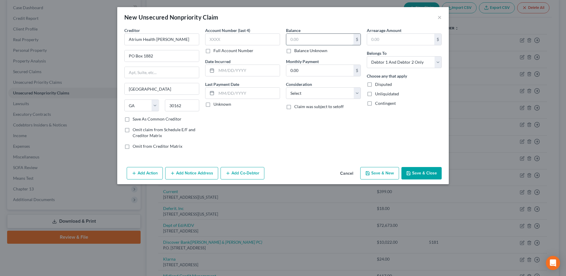
click at [302, 44] on input "text" at bounding box center [319, 39] width 67 height 11
type input "62"
click at [301, 95] on select "Select Cable / Satellite Services Collection Agency Credit Card Debt Debt Couns…" at bounding box center [323, 93] width 75 height 12
select select "9"
click at [286, 87] on select "Select Cable / Satellite Services Collection Agency Credit Card Debt Debt Couns…" at bounding box center [323, 93] width 75 height 12
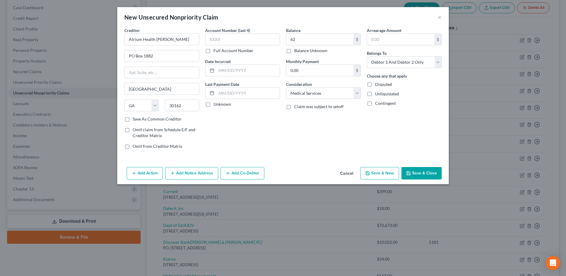
click at [421, 174] on button "Save & Close" at bounding box center [422, 173] width 40 height 12
type input "62.00"
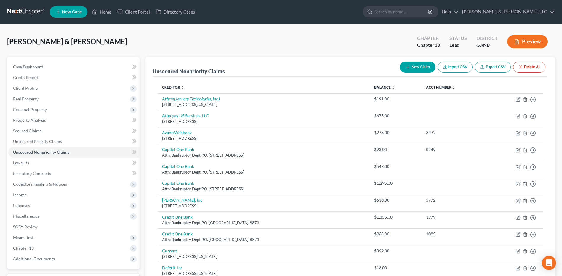
click at [410, 68] on button "New Claim" at bounding box center [418, 67] width 36 height 11
select select "2"
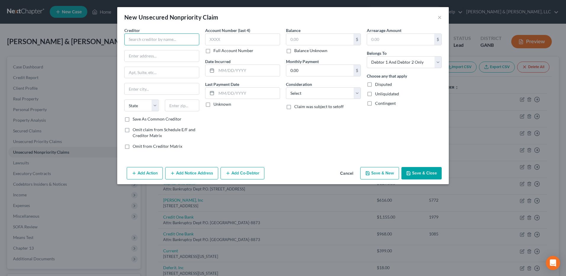
click at [185, 38] on input "text" at bounding box center [161, 39] width 75 height 12
type input "Uprova"
click at [178, 54] on div "635 East Hwy 20 V, Upper Lake, CA 95485" at bounding box center [160, 55] width 62 height 5
type input "635 East Hwy 20 V"
type input "Upper Lake"
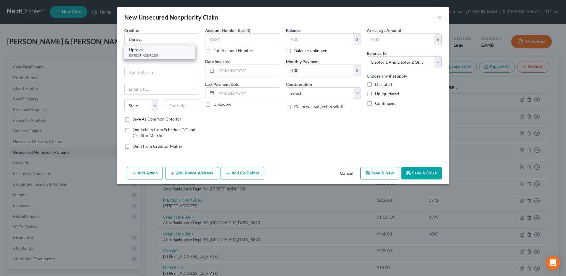
select select "4"
type input "95485"
click at [322, 40] on input "text" at bounding box center [319, 39] width 67 height 11
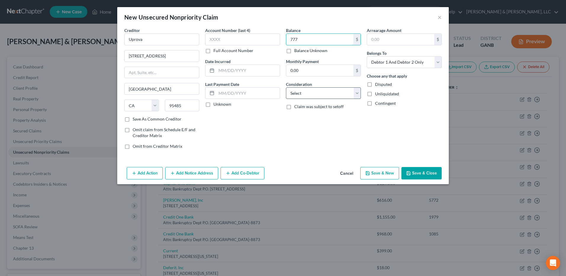
type input "777"
click at [320, 93] on select "Select Cable / Satellite Services Collection Agency Credit Card Debt Debt Couns…" at bounding box center [323, 93] width 75 height 12
select select "10"
click at [286, 87] on select "Select Cable / Satellite Services Collection Agency Credit Card Debt Debt Couns…" at bounding box center [323, 93] width 75 height 12
click at [418, 169] on button "Save & Close" at bounding box center [422, 173] width 40 height 12
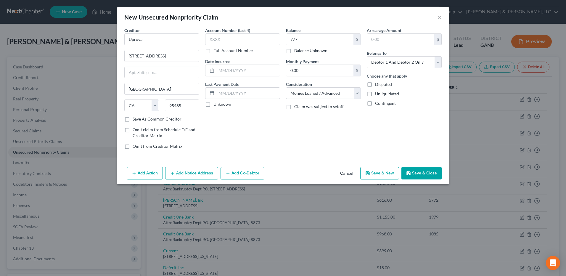
type input "777.00"
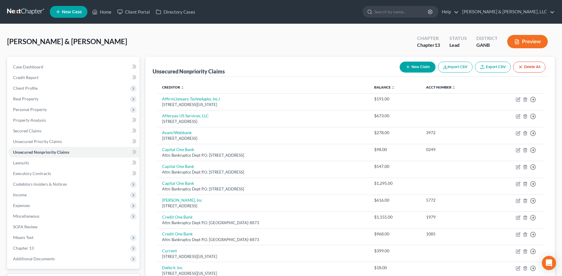
click at [410, 68] on button "New Claim" at bounding box center [418, 67] width 36 height 11
select select "2"
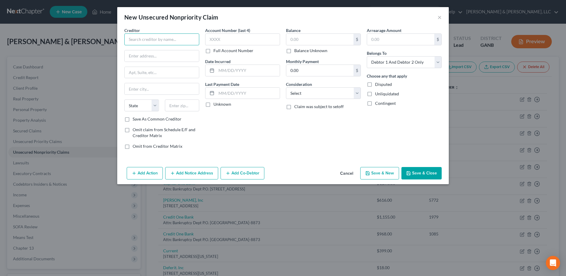
click at [180, 36] on input "text" at bounding box center [161, 39] width 75 height 12
click at [162, 53] on div "PO Box 720, Belcourt, ND 58316" at bounding box center [160, 55] width 62 height 5
type input "Spot Loan"
type input "PO Box 720"
type input "Belcourt"
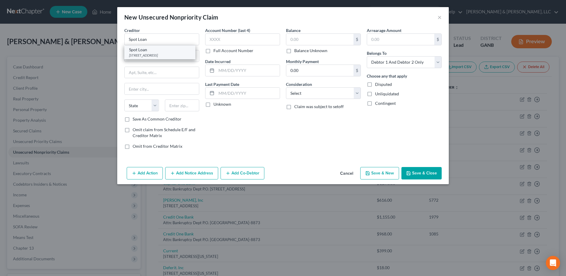
select select "29"
type input "58316"
click at [305, 36] on input "text" at bounding box center [319, 39] width 67 height 11
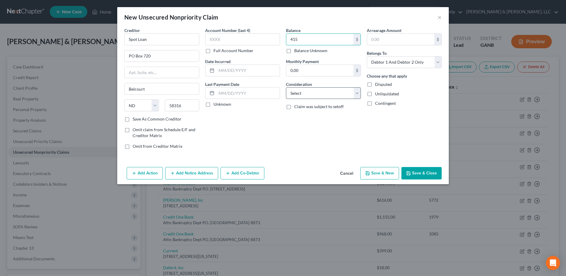
type input "415"
click at [332, 88] on select "Select Cable / Satellite Services Collection Agency Credit Card Debt Debt Couns…" at bounding box center [323, 93] width 75 height 12
select select "10"
click at [286, 87] on select "Select Cable / Satellite Services Collection Agency Credit Card Debt Debt Couns…" at bounding box center [323, 93] width 75 height 12
click at [415, 175] on button "Save & Close" at bounding box center [422, 173] width 40 height 12
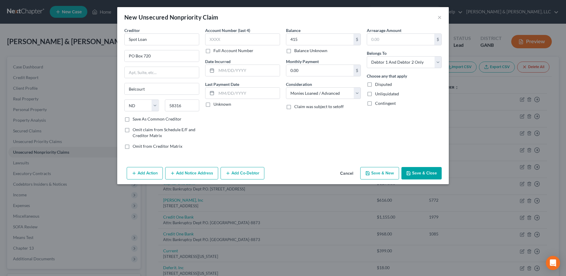
type input "415.00"
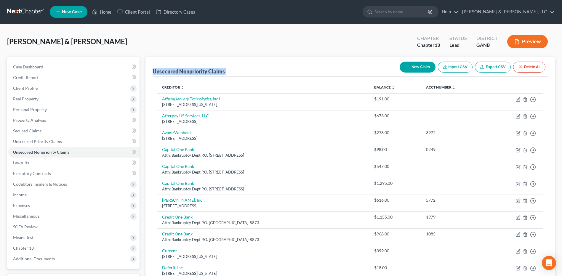
drag, startPoint x: 152, startPoint y: 66, endPoint x: 233, endPoint y: 76, distance: 81.6
click at [166, 54] on div "Odom, Scottie & Robin Upgraded Chapter Chapter 13 Status Lead District GANB Pre…" at bounding box center [281, 44] width 548 height 26
drag, startPoint x: 151, startPoint y: 68, endPoint x: 227, endPoint y: 75, distance: 76.4
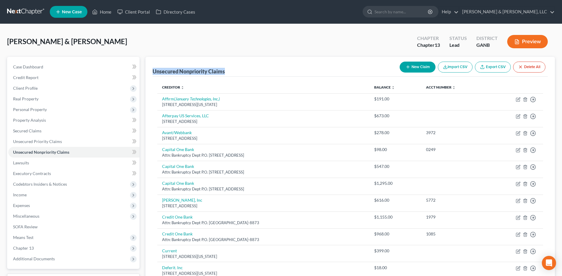
drag, startPoint x: 152, startPoint y: 72, endPoint x: 234, endPoint y: 71, distance: 81.7
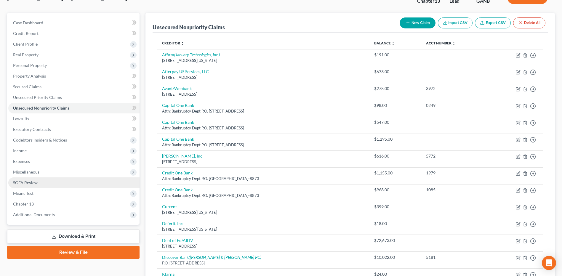
scroll to position [11, 0]
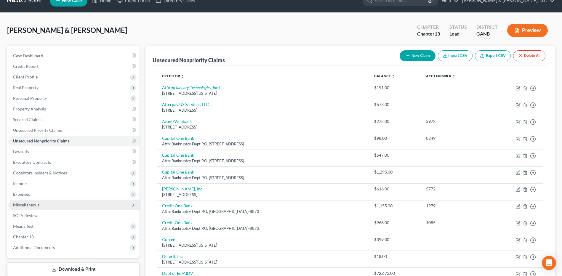
click at [72, 207] on span "Miscellaneous" at bounding box center [73, 205] width 131 height 11
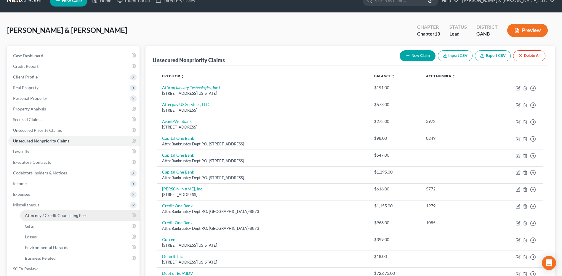
click at [65, 212] on link "Attorney / Credit Counseling Fees" at bounding box center [79, 215] width 119 height 11
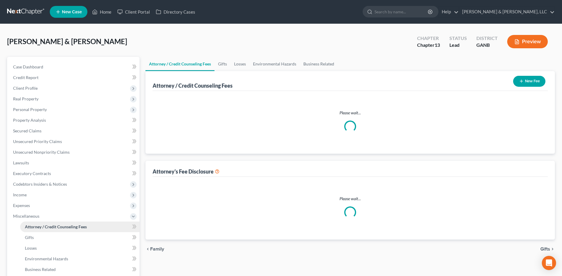
select select "3"
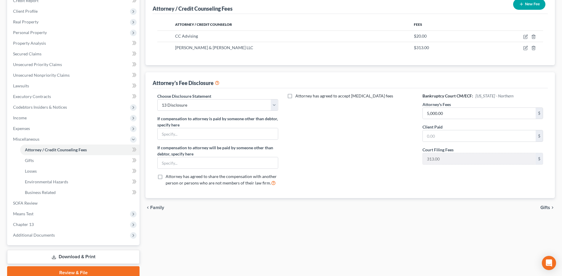
scroll to position [89, 0]
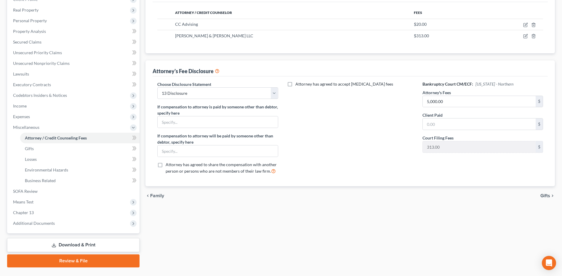
click at [81, 247] on link "Download & Print" at bounding box center [73, 245] width 132 height 14
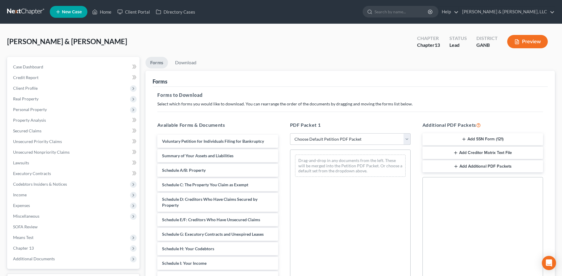
click at [318, 143] on select "Choose Default Petition PDF Packet Complete Bankruptcy Petition (all forms and …" at bounding box center [350, 139] width 121 height 12
select select "8"
click at [290, 133] on select "Choose Default Petition PDF Packet Complete Bankruptcy Petition (all forms and …" at bounding box center [350, 139] width 121 height 12
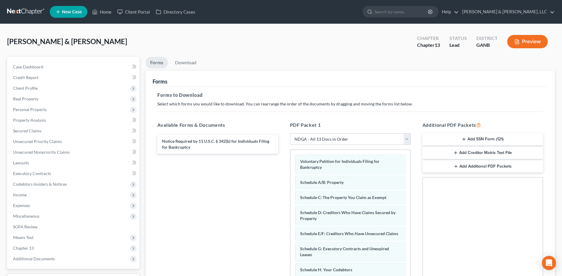
click at [466, 141] on icon "button" at bounding box center [463, 139] width 5 height 5
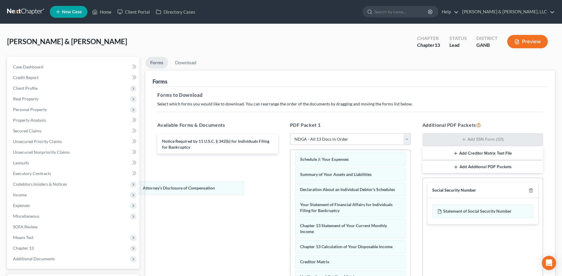
scroll to position [147, 0]
drag, startPoint x: 339, startPoint y: 212, endPoint x: 182, endPoint y: 189, distance: 159.0
click at [290, 189] on div "Attorney's Disclosure of Compensation Voluntary Petition for Individuals Filing…" at bounding box center [350, 160] width 120 height 303
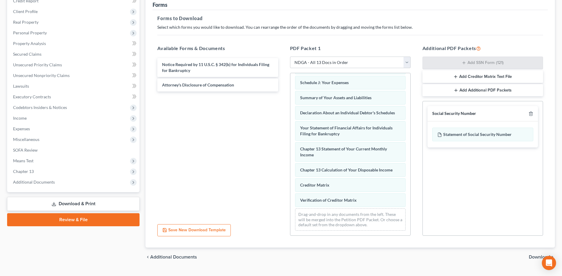
scroll to position [90, 0]
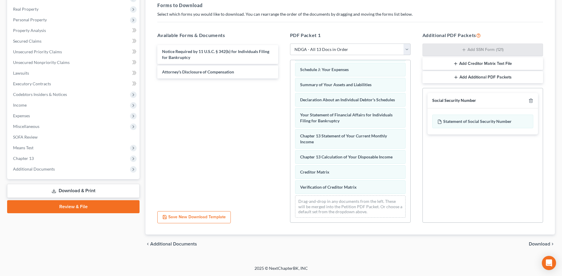
click at [531, 243] on span "Download" at bounding box center [539, 244] width 21 height 5
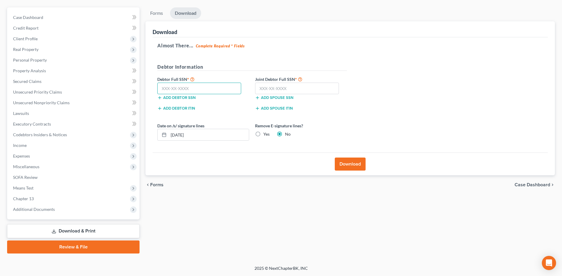
click at [189, 90] on input "text" at bounding box center [199, 89] width 84 height 12
type input "260-43-6094"
click at [306, 90] on input "text" at bounding box center [297, 89] width 84 height 12
type input "260-67-0648"
click at [265, 132] on label "Yes" at bounding box center [266, 134] width 6 height 6
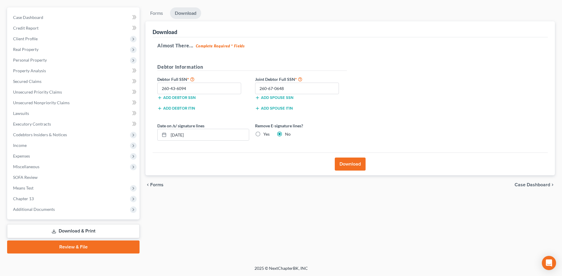
click at [266, 132] on input "Yes" at bounding box center [268, 133] width 4 height 4
radio input "true"
radio input "false"
click at [347, 162] on button "Download" at bounding box center [350, 164] width 31 height 13
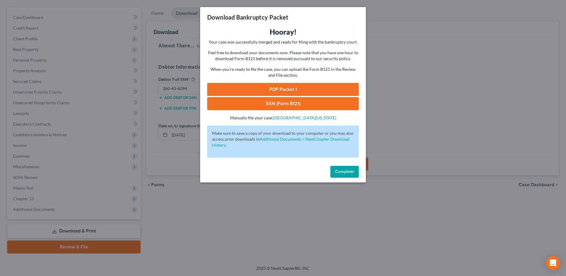
click at [319, 105] on link "SSN (Form B121)" at bounding box center [283, 103] width 152 height 13
click at [291, 88] on link "PDF Packet 1" at bounding box center [283, 89] width 152 height 13
click at [341, 168] on button "Complete!" at bounding box center [345, 172] width 28 height 12
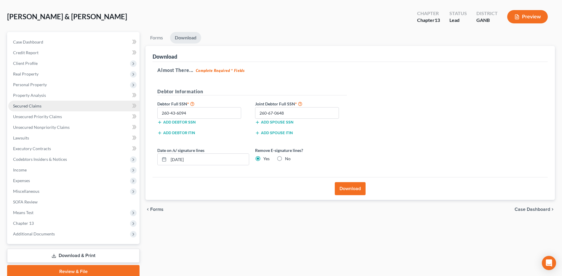
scroll to position [0, 0]
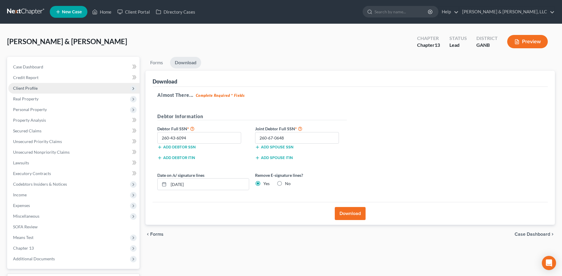
click at [62, 89] on span "Client Profile" at bounding box center [73, 88] width 131 height 11
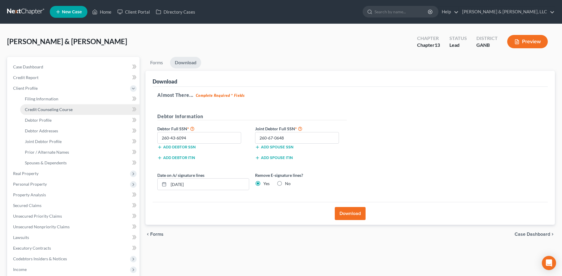
click at [56, 107] on span "Credit Counseling Course" at bounding box center [49, 109] width 48 height 5
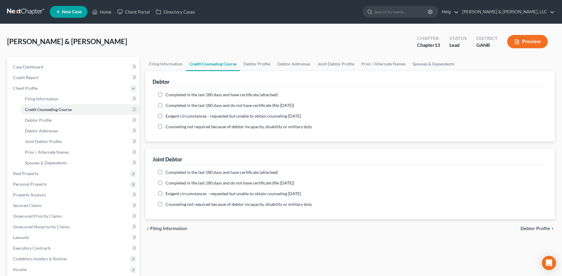
click at [169, 97] on label "Completed in the last 180 days and have certificate (attached)" at bounding box center [222, 95] width 112 height 6
click at [169, 96] on input "Completed in the last 180 days and have certificate (attached)" at bounding box center [170, 94] width 4 height 4
radio input "true"
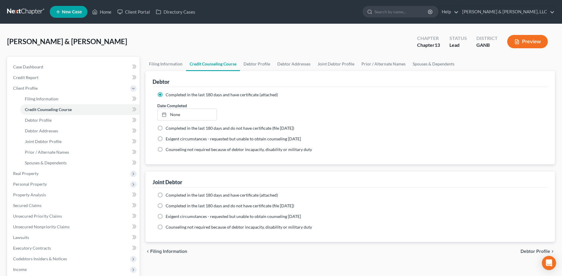
click at [201, 197] on span "Completed in the last 180 days and have certificate (attached)" at bounding box center [222, 195] width 112 height 5
click at [172, 196] on input "Completed in the last 180 days and have certificate (attached)" at bounding box center [170, 194] width 4 height 4
radio input "true"
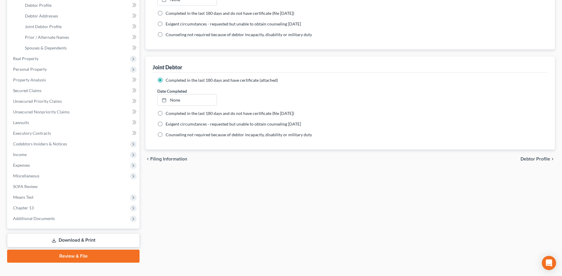
scroll to position [118, 0]
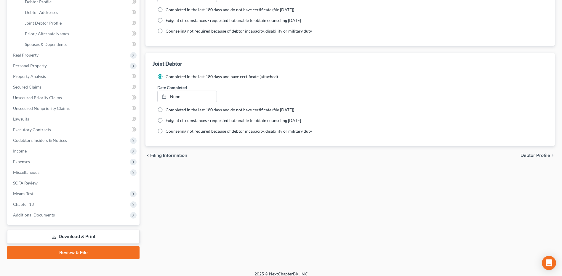
click at [530, 155] on span "Debtor Profile" at bounding box center [535, 155] width 30 height 5
select select "1"
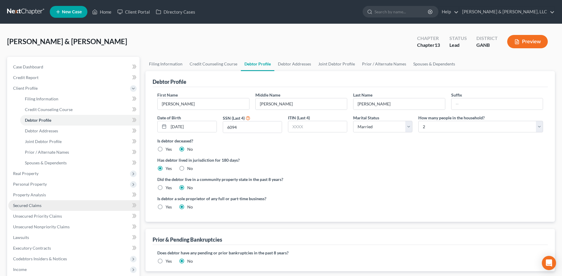
click at [38, 207] on span "Secured Claims" at bounding box center [27, 205] width 28 height 5
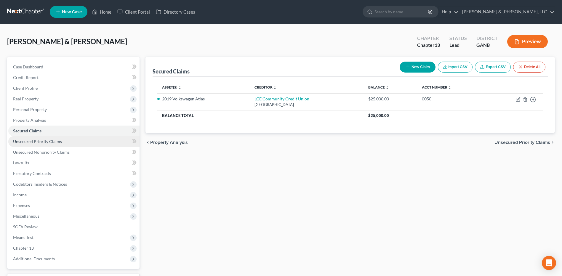
click at [55, 144] on link "Unsecured Priority Claims" at bounding box center [73, 141] width 131 height 11
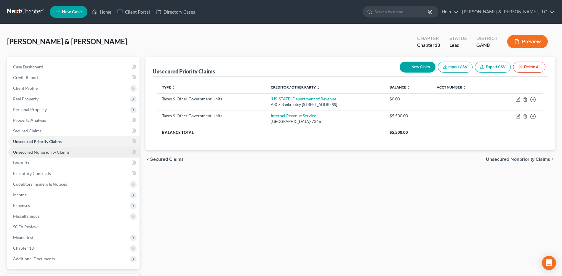
click at [56, 153] on span "Unsecured Nonpriority Claims" at bounding box center [41, 152] width 57 height 5
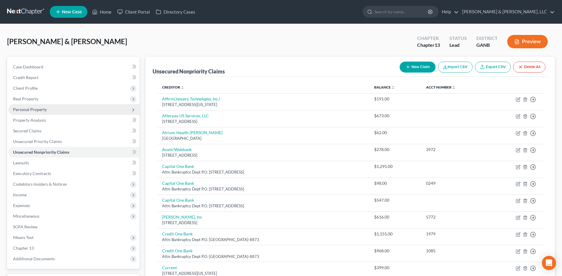
click at [46, 111] on span "Personal Property" at bounding box center [73, 109] width 131 height 11
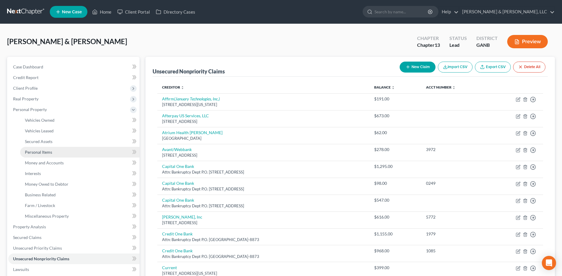
click at [55, 152] on link "Personal Items" at bounding box center [79, 152] width 119 height 11
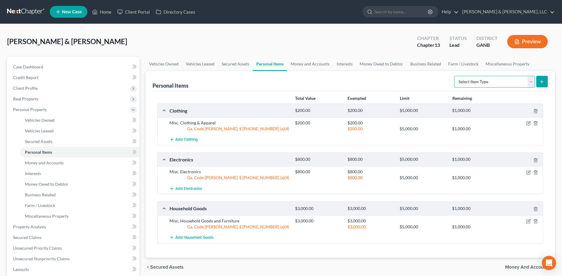
click at [509, 82] on select "Select Item Type Clothing (A/B: 11) Collectibles Of Value (A/B: 8) Electronics …" at bounding box center [494, 82] width 81 height 12
select select "jewelry"
click at [455, 76] on select "Select Item Type Clothing (A/B: 11) Collectibles Of Value (A/B: 8) Electronics …" at bounding box center [494, 82] width 81 height 12
click at [538, 81] on button "submit" at bounding box center [542, 82] width 12 height 12
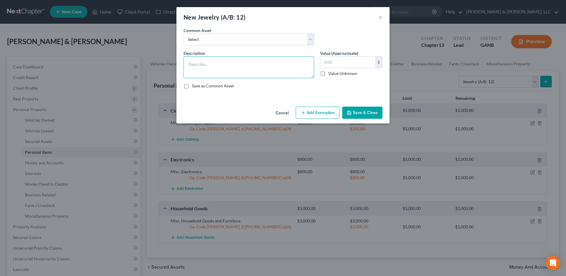
click at [196, 68] on textarea at bounding box center [249, 67] width 131 height 22
click at [219, 42] on select "Select Misc Jewelry" at bounding box center [249, 39] width 131 height 12
select select "0"
click at [184, 33] on select "Select Misc Jewelry" at bounding box center [249, 39] width 131 height 12
type textarea "Misc Jewelry"
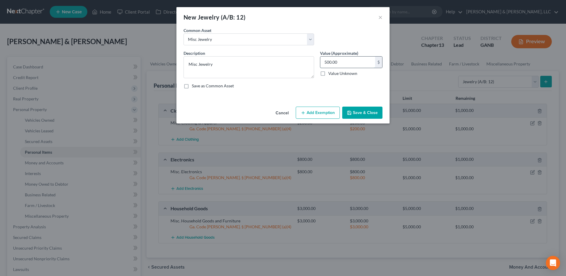
click at [341, 59] on input "500.00" at bounding box center [347, 62] width 55 height 11
type input "200"
click at [322, 113] on button "Add Exemption" at bounding box center [318, 113] width 44 height 12
select select "2"
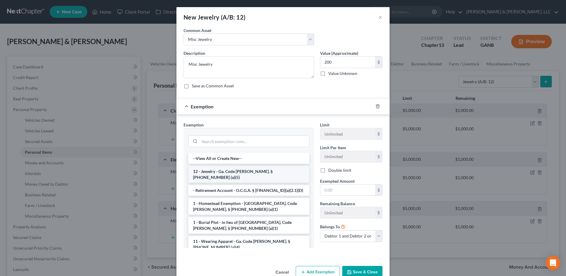
click at [241, 171] on li "12 - Jewelry - Ga. Code Ann. § 44-13-100 (a)(5)" at bounding box center [248, 174] width 121 height 17
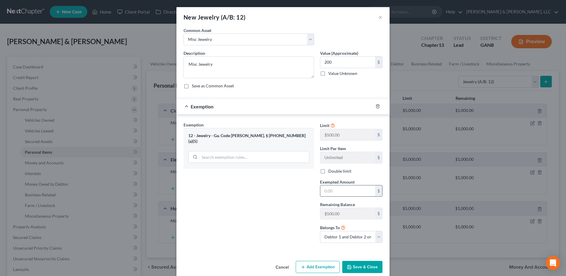
click at [328, 192] on input "text" at bounding box center [347, 190] width 55 height 11
type input "200"
click at [365, 237] on select "Debtor 1 only Debtor 2 only Debtor 1 and Debtor 2 only" at bounding box center [351, 237] width 62 height 12
select select "1"
click at [320, 231] on select "Debtor 1 only Debtor 2 only Debtor 1 and Debtor 2 only" at bounding box center [351, 237] width 62 height 12
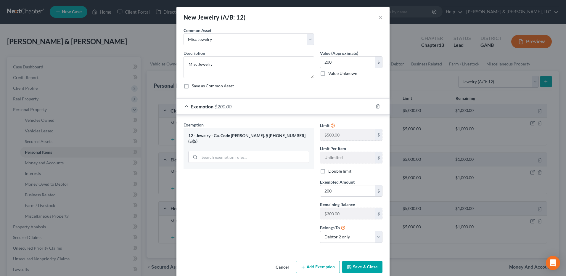
click at [360, 271] on button "Save & Close" at bounding box center [362, 267] width 40 height 12
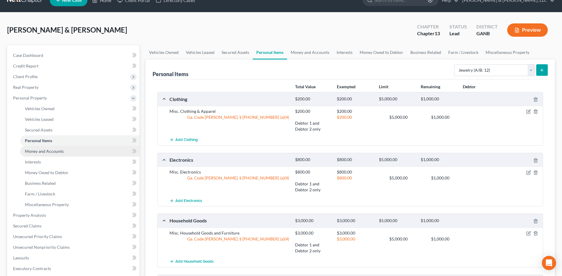
scroll to position [8, 0]
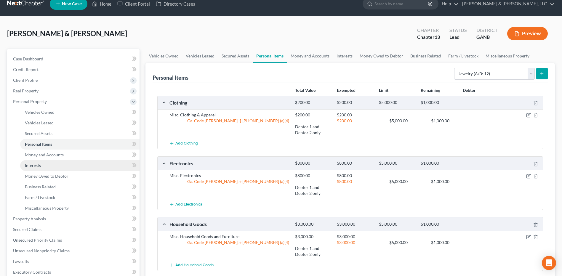
click at [63, 167] on link "Interests" at bounding box center [79, 165] width 119 height 11
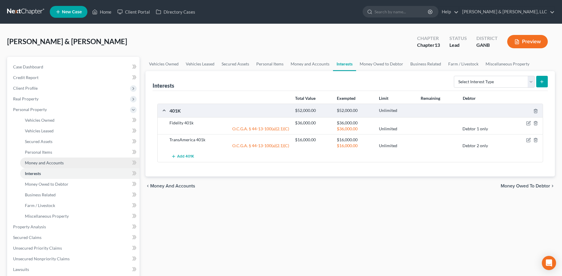
click at [80, 163] on link "Money and Accounts" at bounding box center [79, 163] width 119 height 11
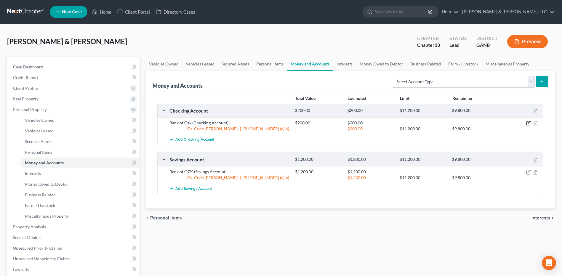
click at [528, 122] on icon "button" at bounding box center [528, 123] width 5 height 5
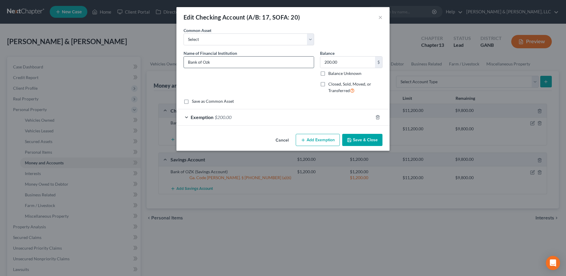
click at [206, 63] on input "Bank of Ozk" at bounding box center [249, 62] width 130 height 11
type input "Bank of OZK"
click at [365, 142] on button "Save & Close" at bounding box center [362, 140] width 40 height 12
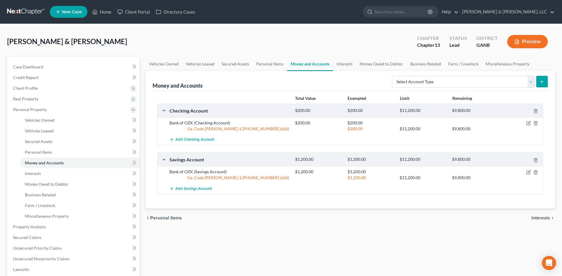
click at [153, 85] on div "Money and Accounts" at bounding box center [178, 85] width 50 height 7
click at [231, 86] on div "Money and Accounts Select Account Type Brokerage (A/B: 18, SOFA: 20) Cash on Ha…" at bounding box center [350, 81] width 395 height 20
click at [63, 259] on span "Unsecured Nonpriority Claims" at bounding box center [41, 258] width 57 height 5
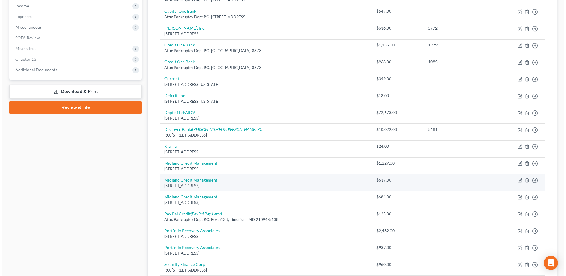
scroll to position [207, 0]
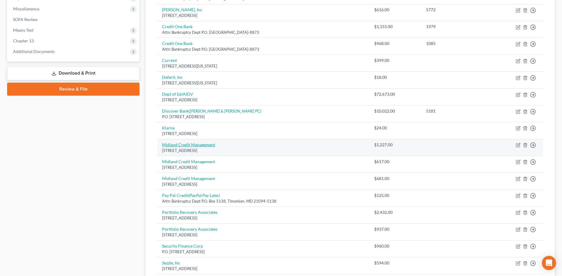
click at [203, 146] on link "Midland Credit Management" at bounding box center [188, 144] width 53 height 5
select select "4"
select select "14"
select select "1"
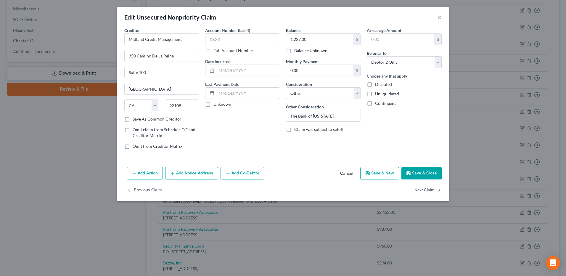
click at [204, 174] on button "Add Notice Address" at bounding box center [191, 173] width 53 height 12
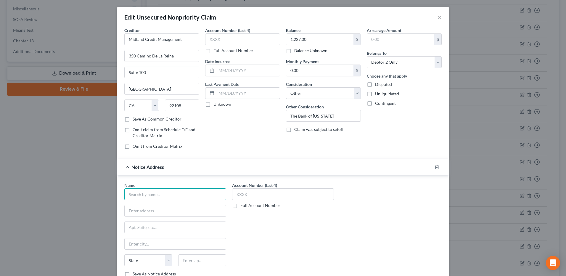
click at [182, 192] on input "text" at bounding box center [175, 194] width 102 height 12
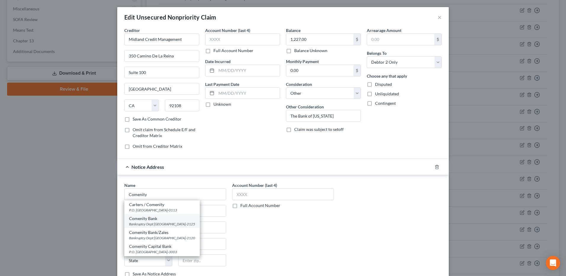
click at [175, 219] on div "Comenity Bank" at bounding box center [162, 219] width 66 height 6
type input "Comenity Bank"
type input "Bankruptcy Dept"
type input "PO Box 182125"
type input "Columbus"
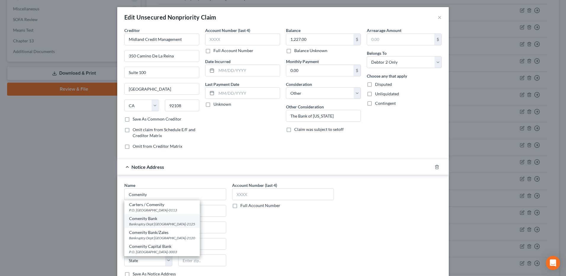
select select "36"
type input "43218-2125"
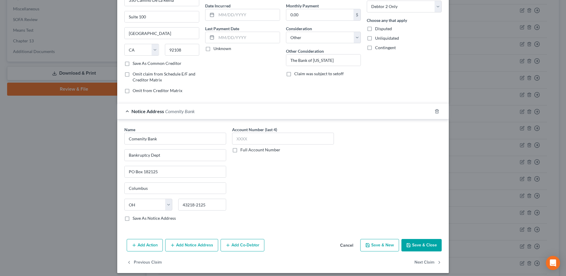
scroll to position [60, 0]
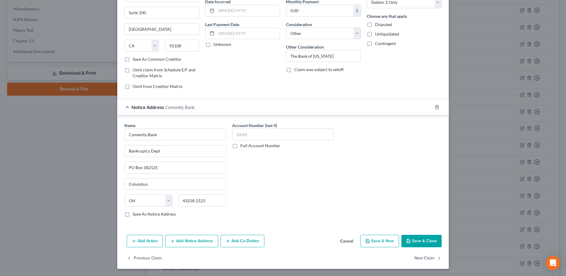
click at [425, 242] on button "Save & Close" at bounding box center [422, 241] width 40 height 12
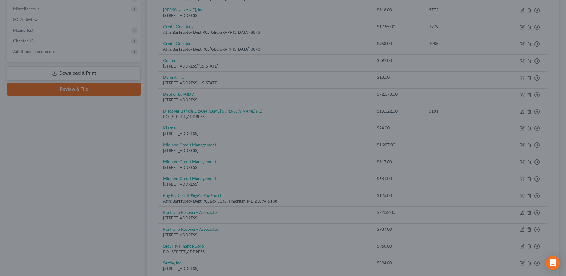
type input "0"
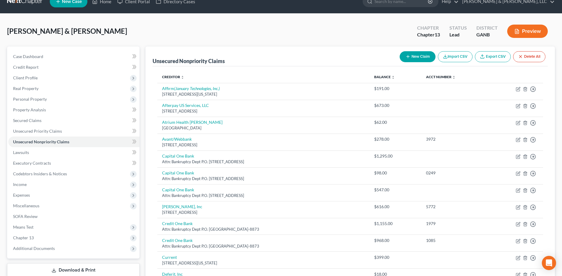
scroll to position [0, 0]
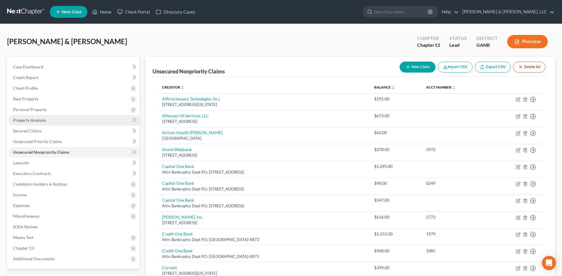
click at [57, 115] on link "Property Analysis" at bounding box center [73, 120] width 131 height 11
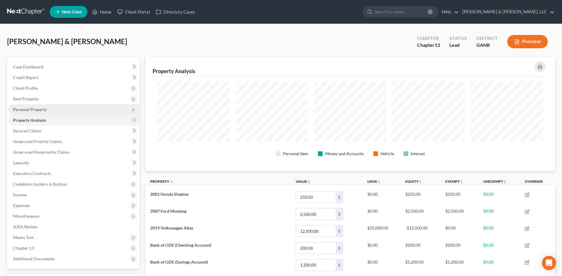
click at [57, 111] on span "Personal Property" at bounding box center [73, 109] width 131 height 11
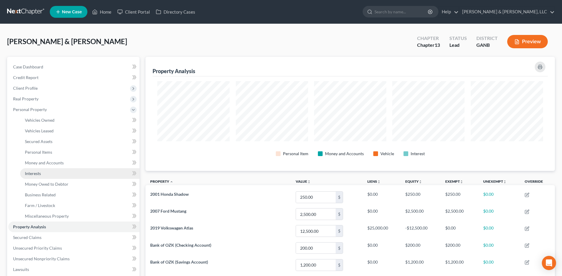
click at [53, 172] on link "Interests" at bounding box center [79, 173] width 119 height 11
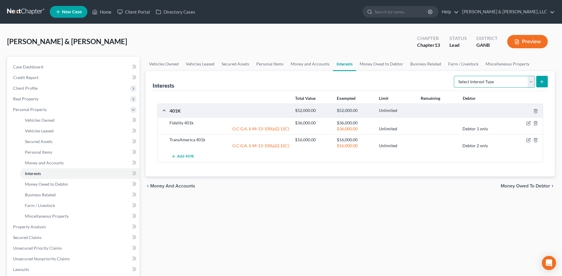
click at [501, 85] on select "Select Interest Type 401K (A/B: 21) Annuity (A/B: 23) Bond (A/B: 18) Education …" at bounding box center [494, 82] width 81 height 12
select select "whole_life_insurance"
click at [455, 76] on select "Select Interest Type 401K (A/B: 21) Annuity (A/B: 23) Bond (A/B: 18) Education …" at bounding box center [494, 82] width 81 height 12
click at [541, 83] on icon "submit" at bounding box center [541, 81] width 5 height 5
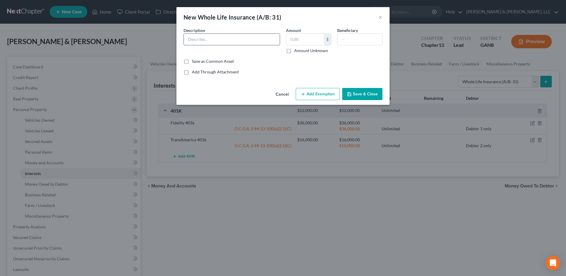
click at [248, 43] on input "text" at bounding box center [232, 39] width 96 height 11
type input "TransAmerican Universal Life ($15,000 death benefit)"
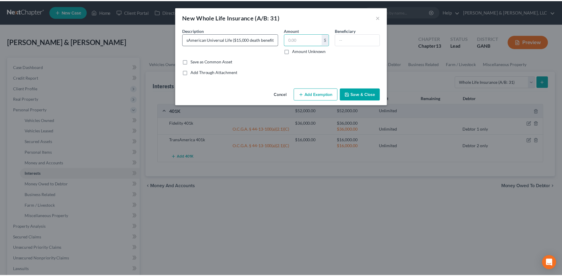
scroll to position [0, 0]
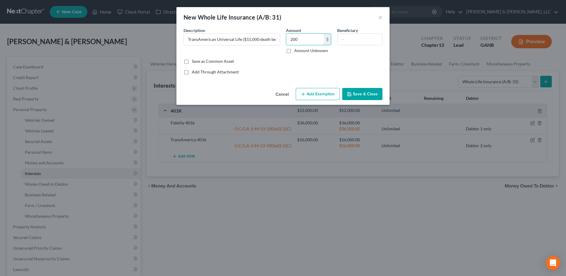
type input "200"
type input "S"
type input "[PERSON_NAME]"
click at [215, 39] on input "TransAmerican Universal Life ($15,000 death benefit)" at bounding box center [232, 39] width 96 height 11
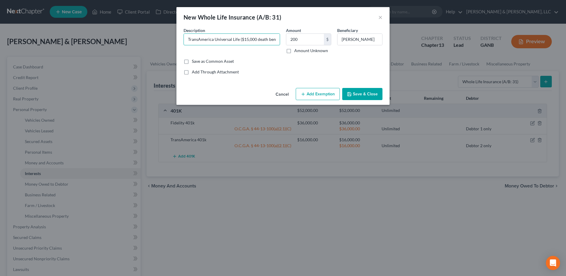
type input "TransAmerica Universal Life ($15,000 death benefit)"
click at [368, 94] on button "Save & Close" at bounding box center [362, 94] width 40 height 12
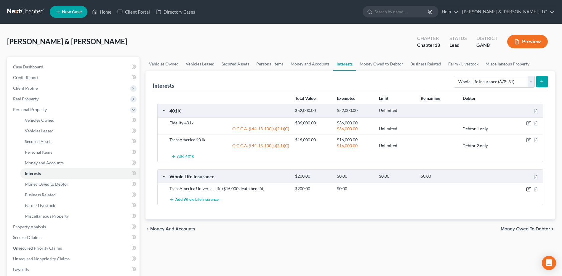
click at [528, 190] on icon "button" at bounding box center [528, 188] width 3 height 3
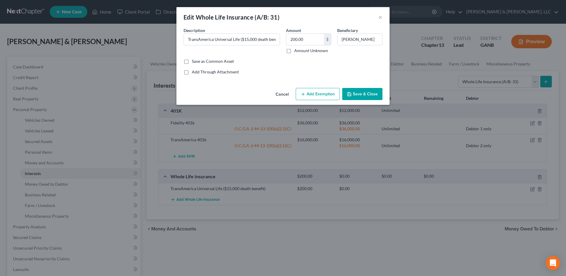
click at [325, 97] on button "Add Exemption" at bounding box center [318, 94] width 44 height 12
select select "2"
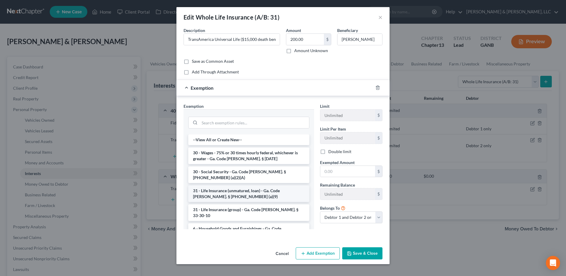
click at [239, 189] on li "31 - Life Insurance (unmatured, loan) - Ga. Code Ann. § 44-13-100 (a)(9)" at bounding box center [248, 193] width 121 height 17
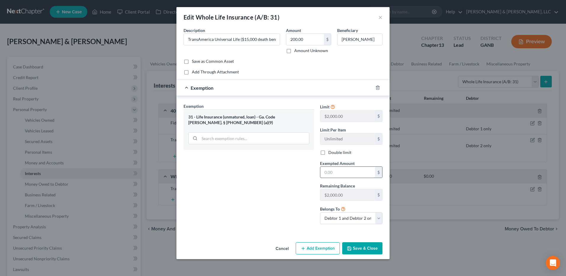
click at [343, 173] on input "text" at bounding box center [347, 172] width 55 height 11
type input "200"
click at [355, 214] on select "Debtor 1 only Debtor 2 only Debtor 1 and Debtor 2 only" at bounding box center [351, 218] width 62 height 12
select select "1"
click at [320, 212] on select "Debtor 1 only Debtor 2 only Debtor 1 and Debtor 2 only" at bounding box center [351, 218] width 62 height 12
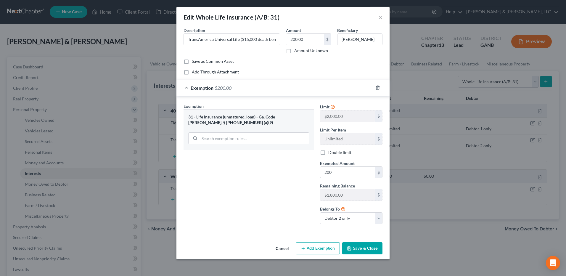
click at [363, 247] on button "Save & Close" at bounding box center [362, 248] width 40 height 12
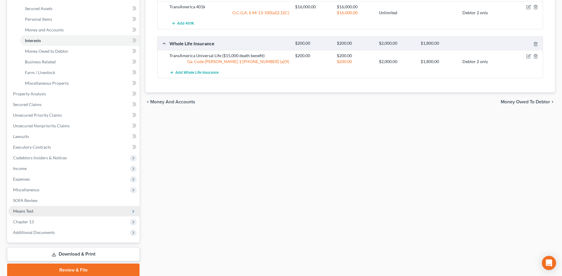
scroll to position [148, 0]
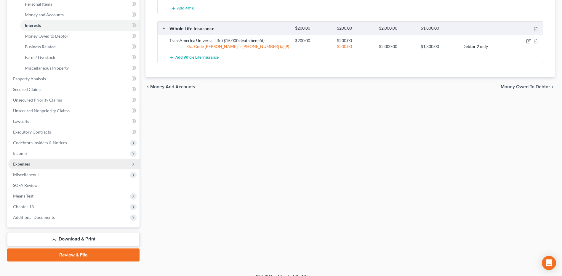
click at [39, 165] on span "Expenses" at bounding box center [73, 164] width 131 height 11
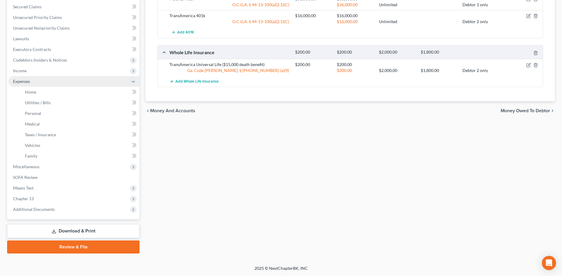
scroll to position [124, 0]
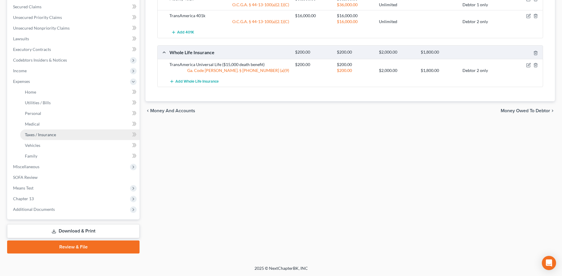
click at [49, 136] on span "Taxes / Insurance" at bounding box center [40, 134] width 31 height 5
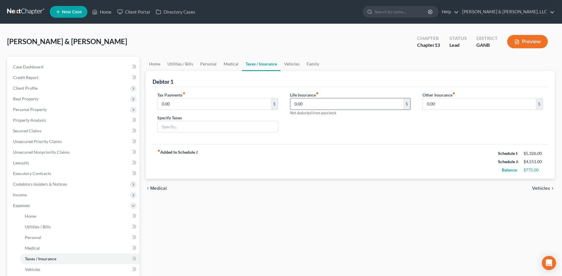
click at [312, 103] on input "0.00" at bounding box center [346, 103] width 113 height 11
type input "50"
click at [363, 81] on div "Debtor 1" at bounding box center [350, 79] width 395 height 16
click at [154, 62] on link "Home" at bounding box center [154, 64] width 18 height 14
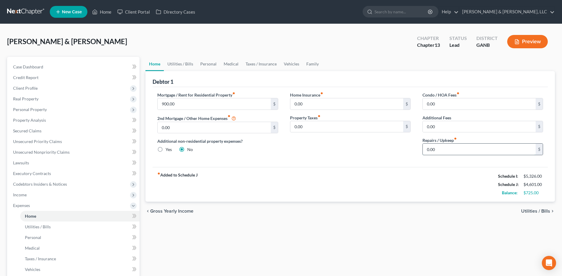
click at [464, 153] on input "0.00" at bounding box center [479, 149] width 113 height 11
type input "50"
click at [400, 156] on div "Home Insurance fiber_manual_record 0.00 $ Property Taxes fiber_manual_record 0.…" at bounding box center [350, 126] width 132 height 68
click at [178, 64] on link "Utilities / Bills" at bounding box center [180, 64] width 33 height 14
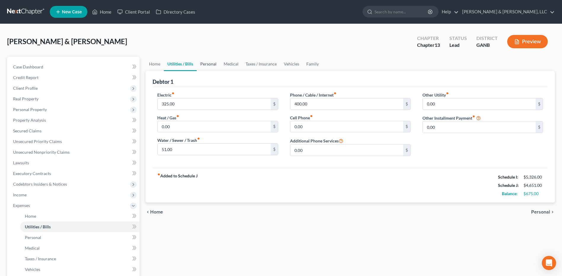
click at [211, 66] on link "Personal" at bounding box center [208, 64] width 23 height 14
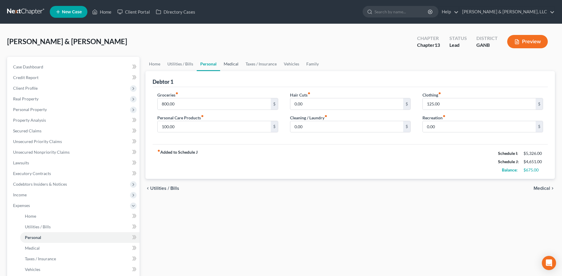
click at [231, 66] on link "Medical" at bounding box center [231, 64] width 22 height 14
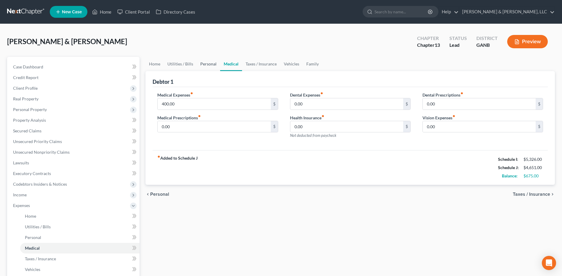
click at [209, 65] on link "Personal" at bounding box center [208, 64] width 23 height 14
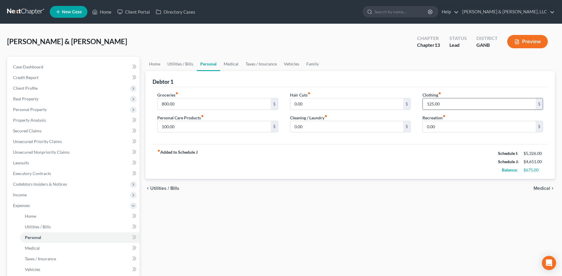
click at [448, 102] on input "125.00" at bounding box center [479, 103] width 113 height 11
type input "150"
click at [406, 201] on div "Home Utilities / Bills Personal Medical Taxes / Insurance Vehicles Family Debto…" at bounding box center [349, 217] width 415 height 321
click at [195, 101] on input "800.00" at bounding box center [214, 103] width 113 height 11
type input "900"
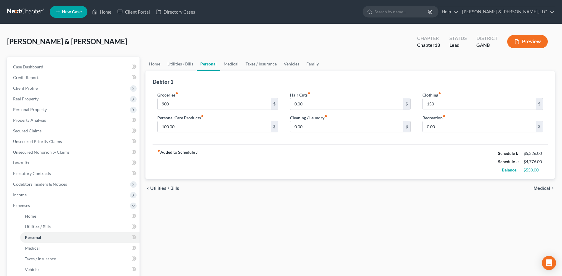
click at [344, 198] on div "chevron_left Utilities / Bills Medical chevron_right" at bounding box center [349, 188] width 409 height 19
